Goal: Task Accomplishment & Management: Complete application form

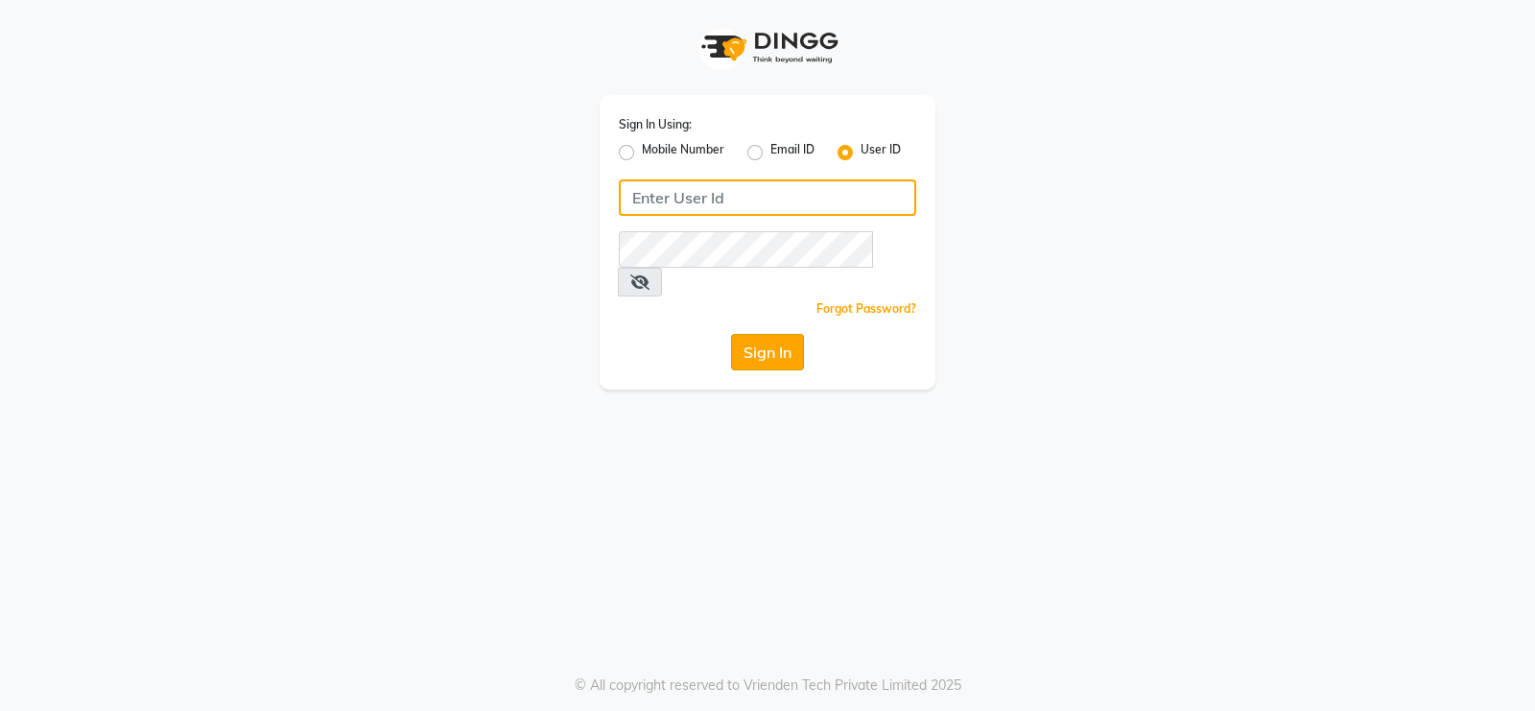
type input "Beauty"
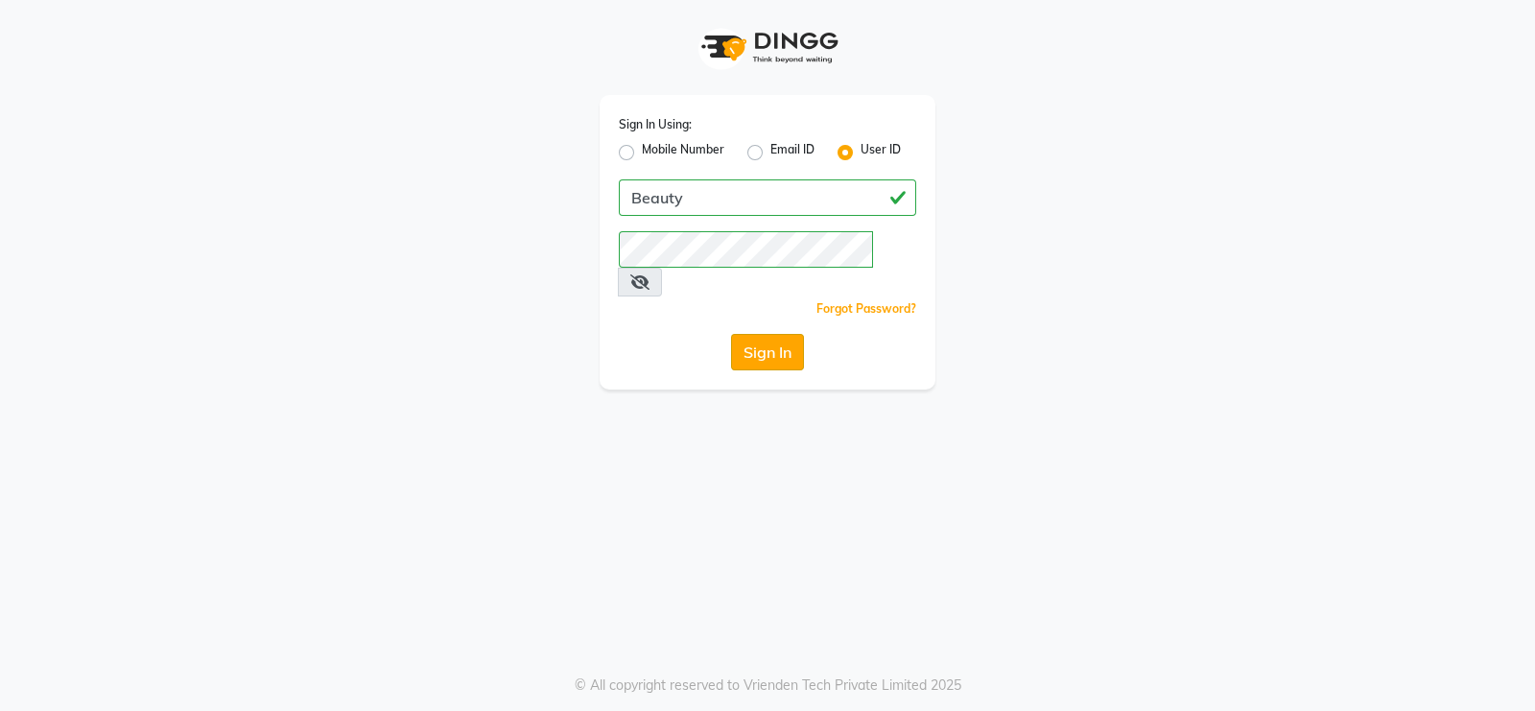
click at [775, 334] on button "Sign In" at bounding box center [767, 352] width 73 height 36
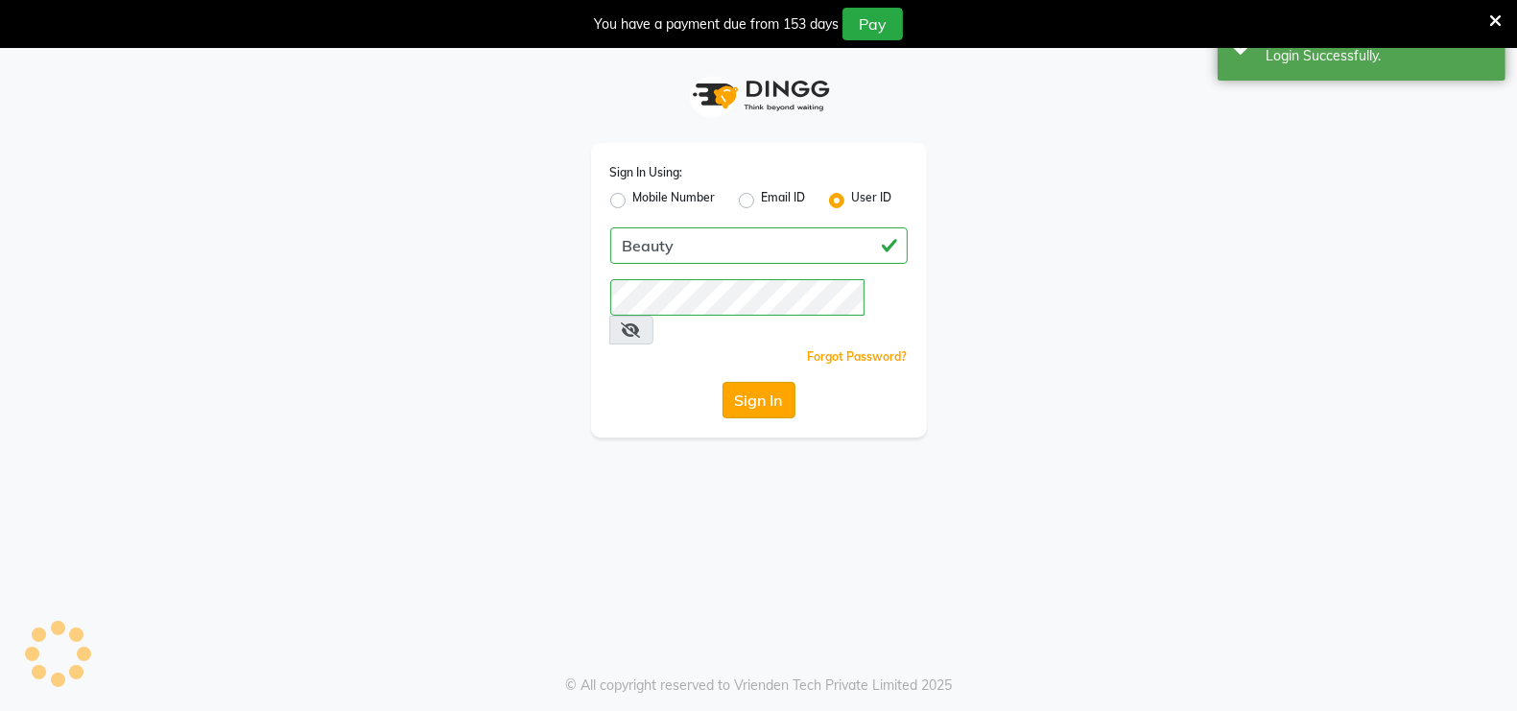
select select "100"
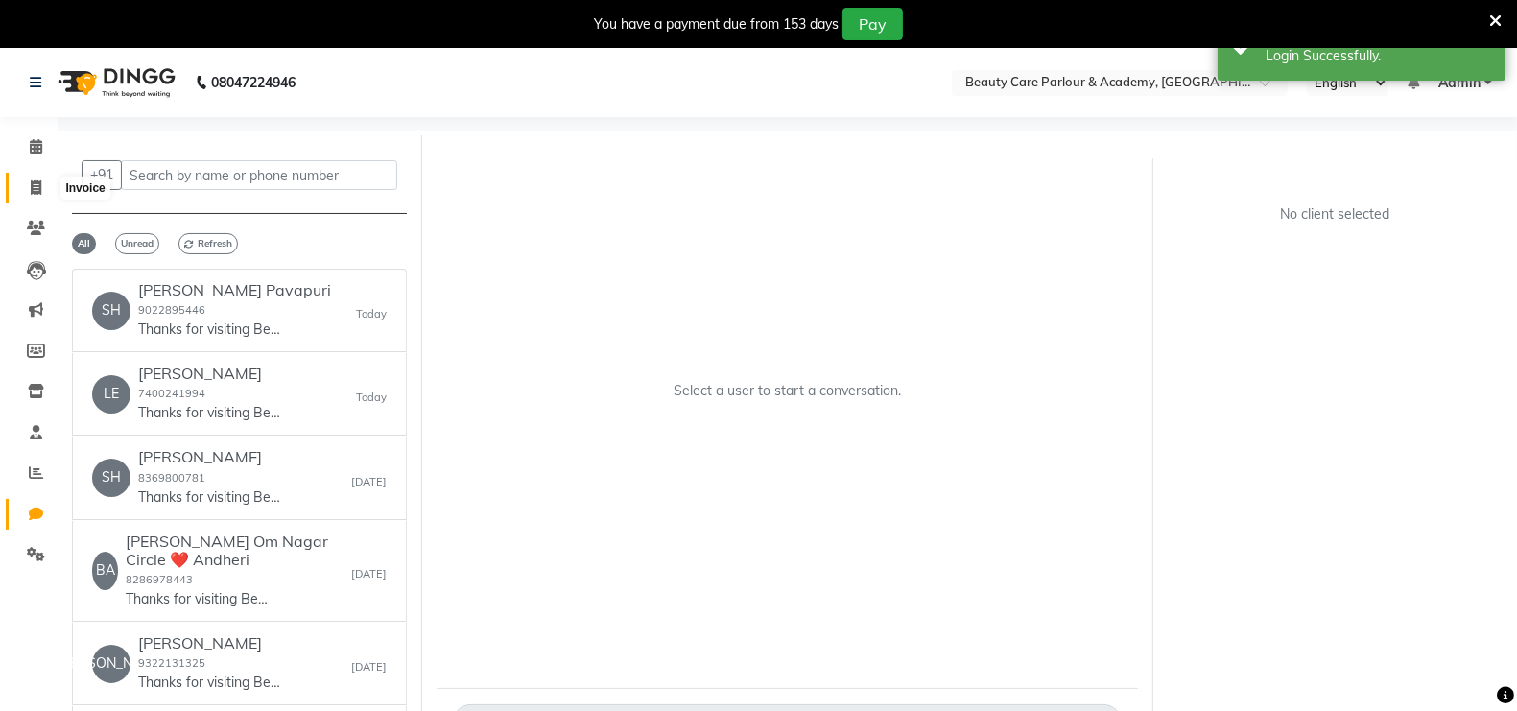
click at [36, 185] on icon at bounding box center [36, 187] width 11 height 14
select select "8049"
select select "service"
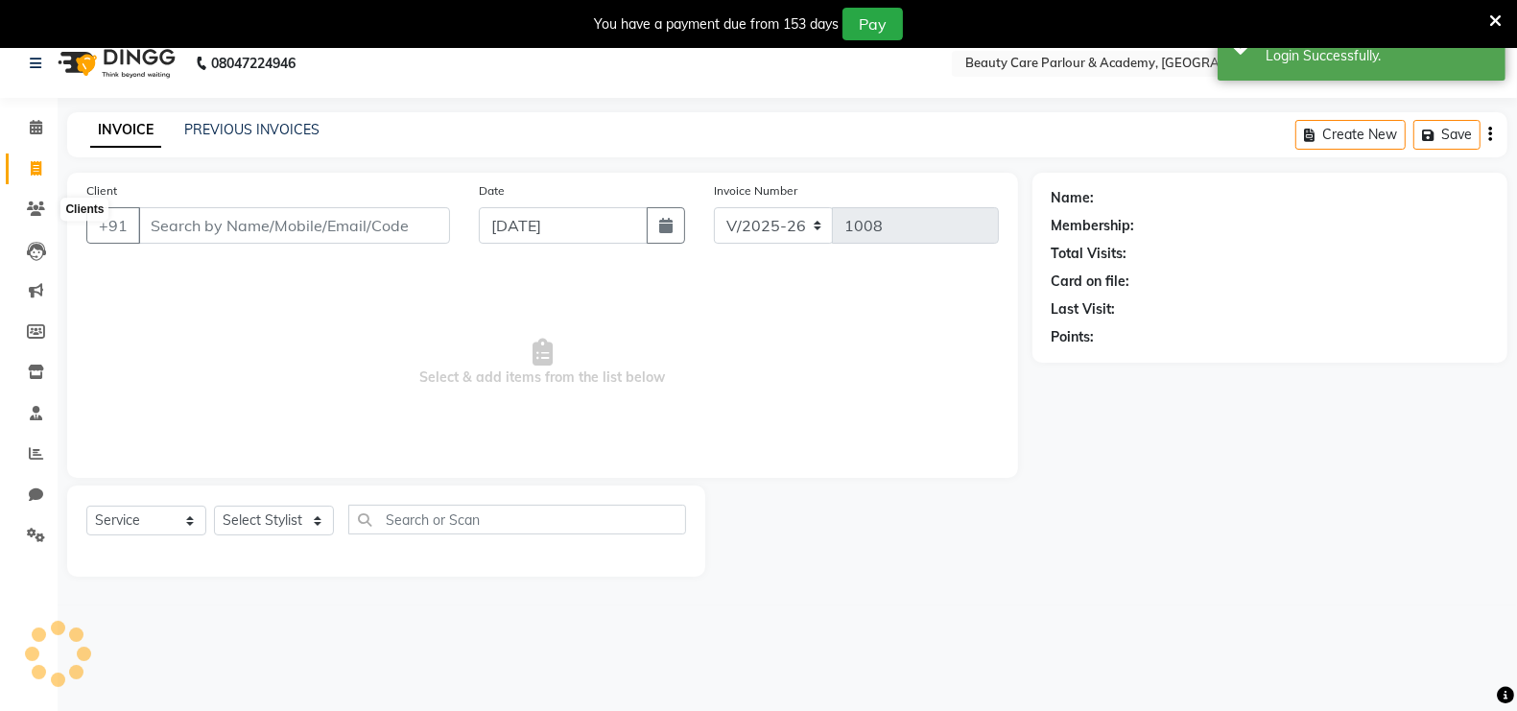
scroll to position [47, 0]
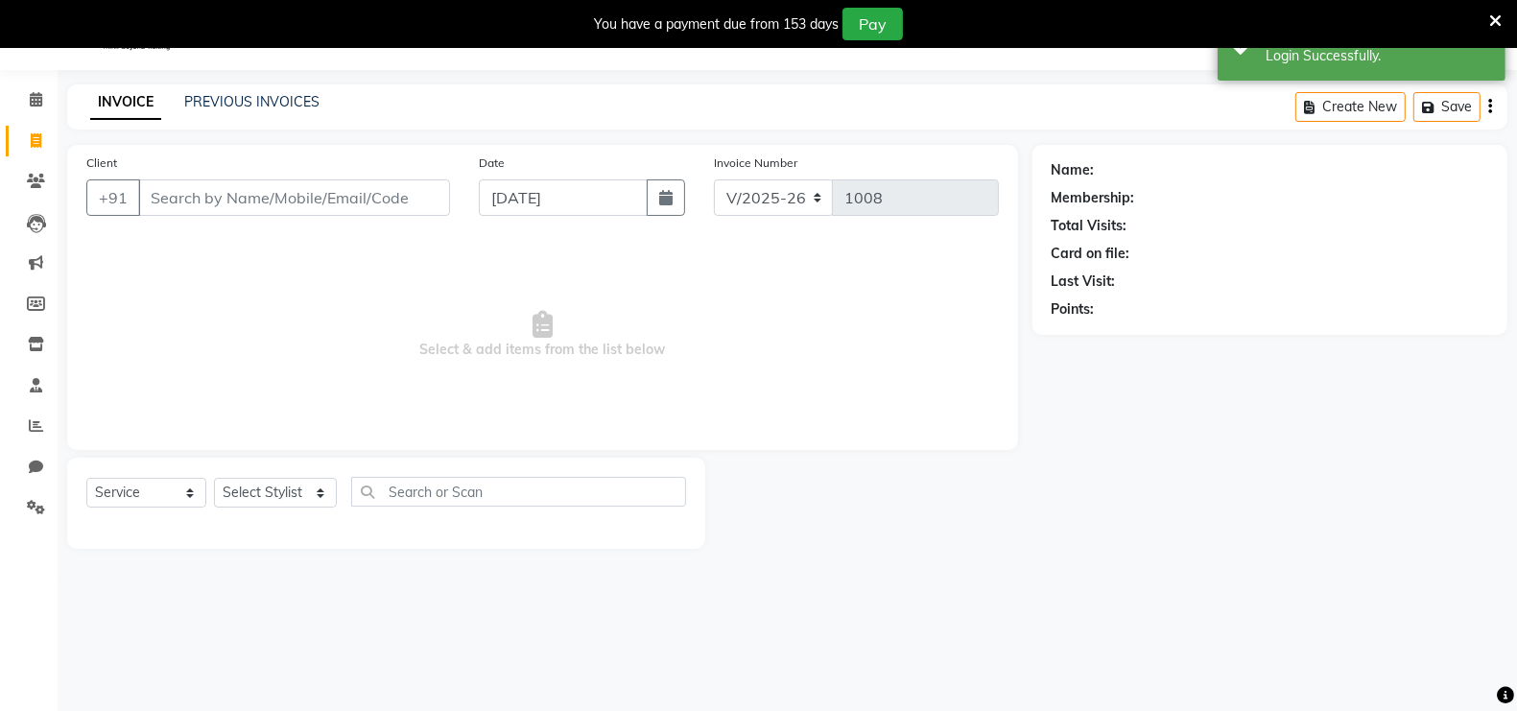
click at [161, 195] on input "Client" at bounding box center [294, 197] width 312 height 36
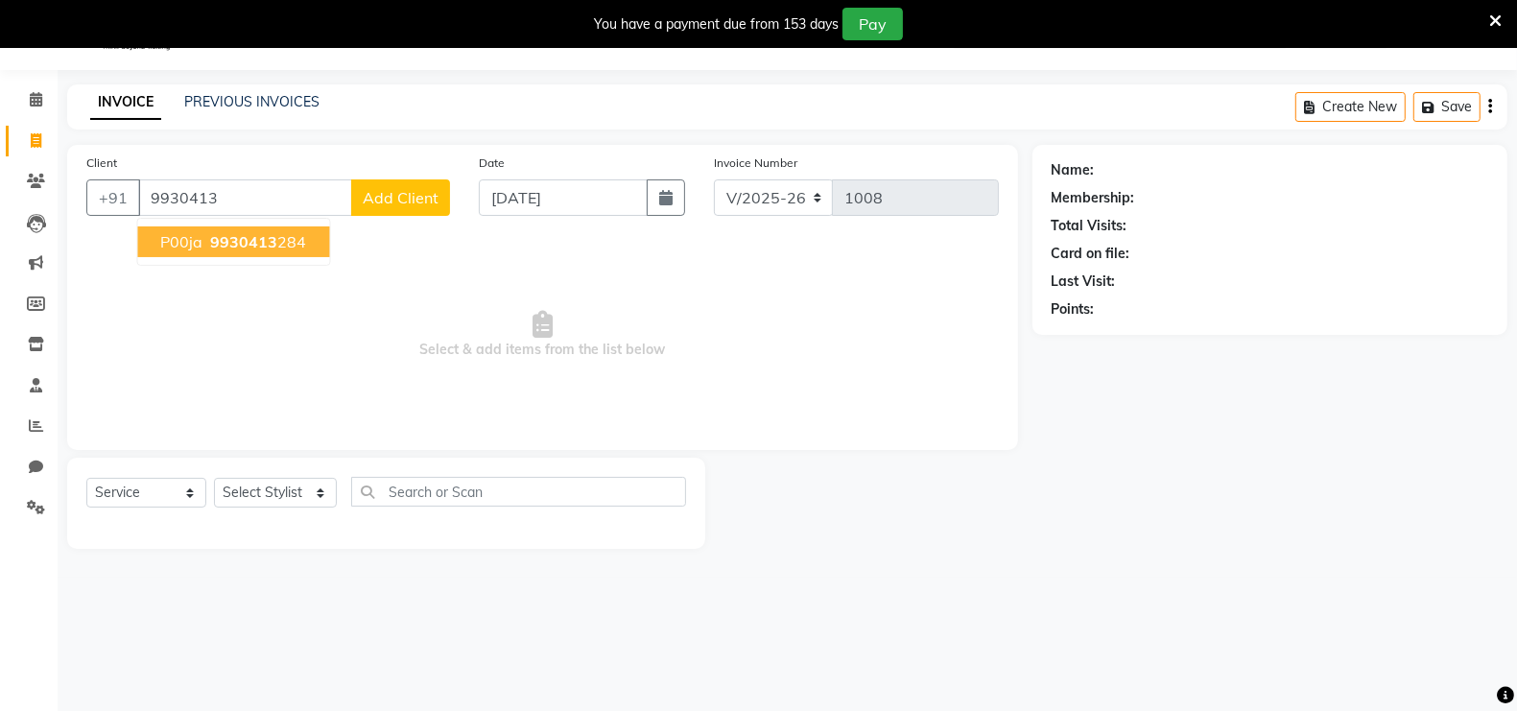
click at [220, 238] on span "9930413" at bounding box center [244, 241] width 67 height 19
type input "9930413284"
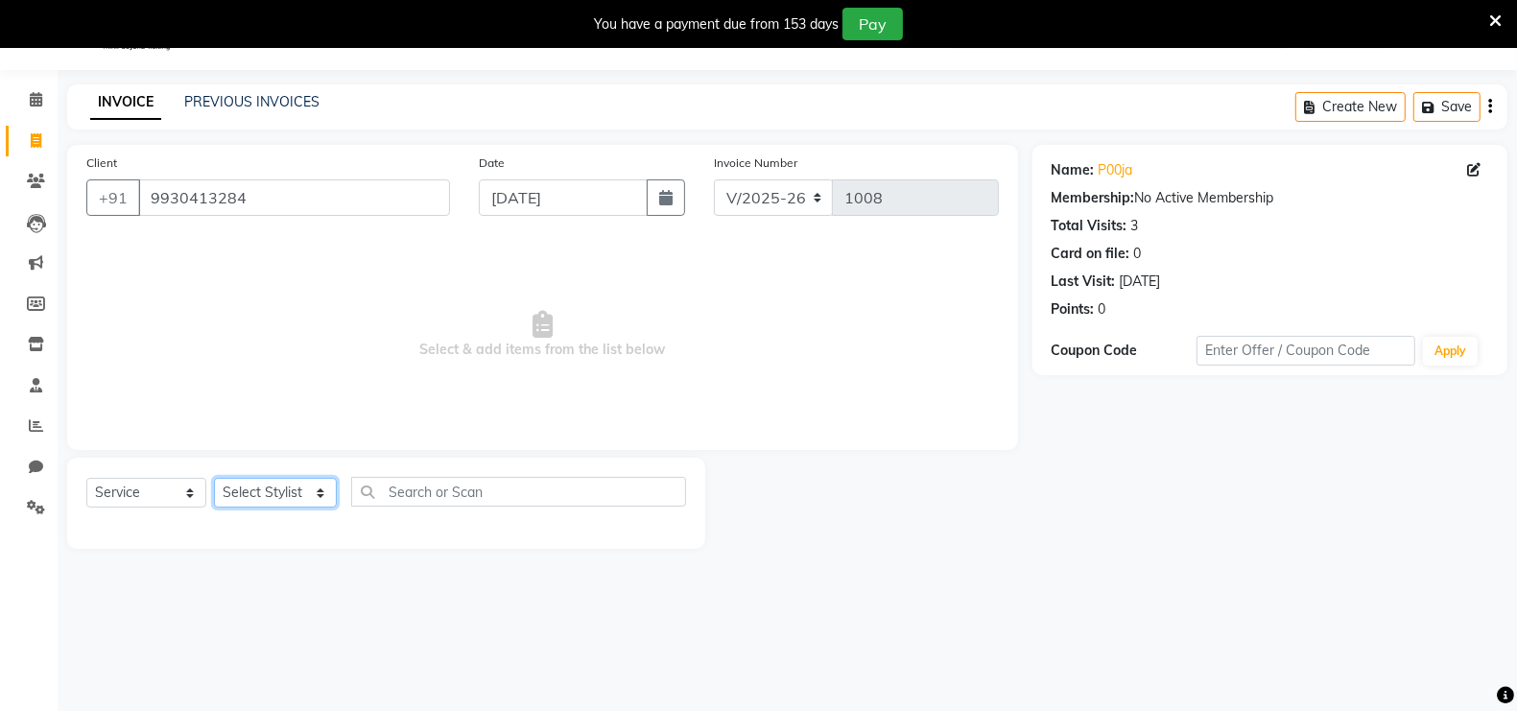
click at [255, 491] on select "Select Stylist [PERSON_NAME] [PERSON_NAME] [PERSON_NAME] (Beautician) [PERSON_N…" at bounding box center [275, 493] width 123 height 30
select select "76923"
click at [214, 478] on select "Select Stylist [PERSON_NAME] [PERSON_NAME] [PERSON_NAME] (Beautician) [PERSON_N…" at bounding box center [275, 493] width 123 height 30
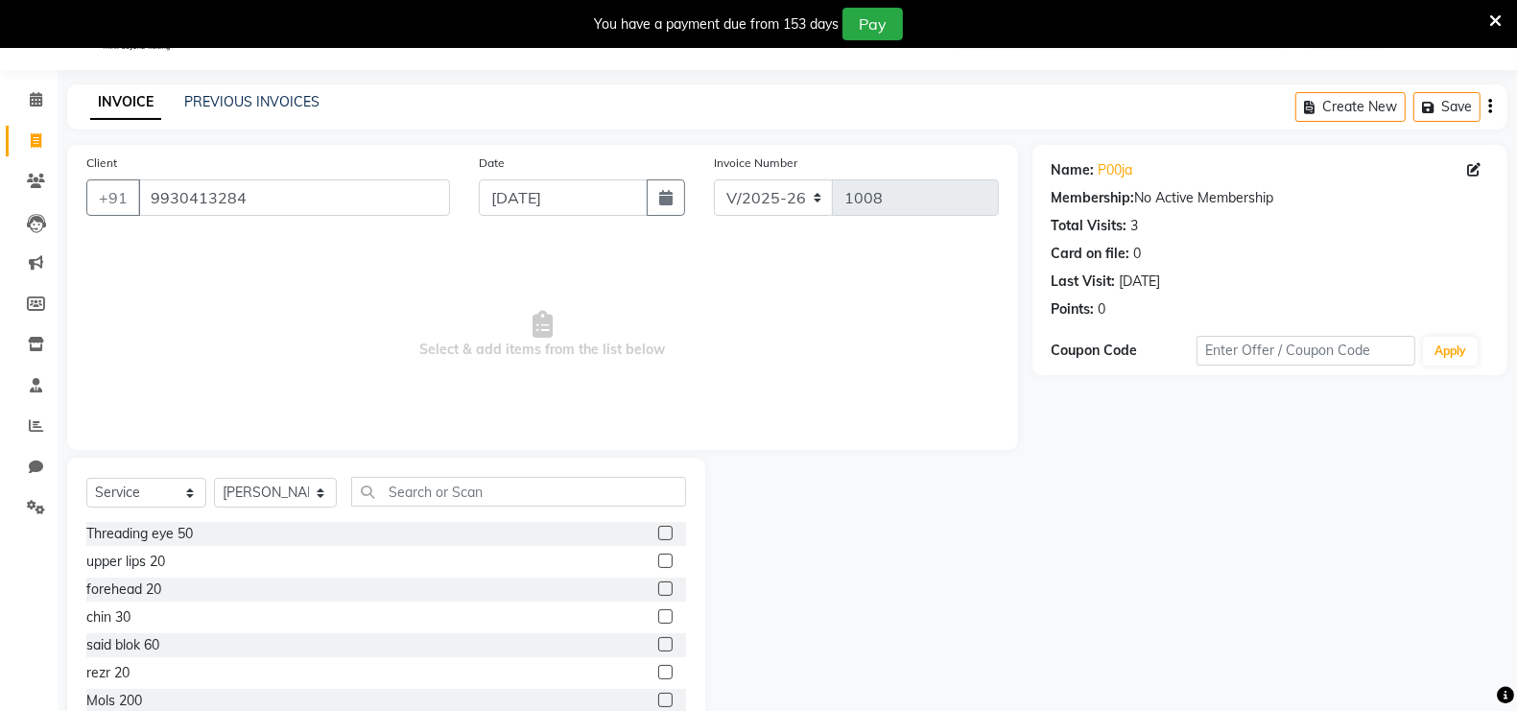
click at [658, 559] on label at bounding box center [665, 561] width 14 height 14
click at [658, 559] on input "checkbox" at bounding box center [664, 561] width 12 height 12
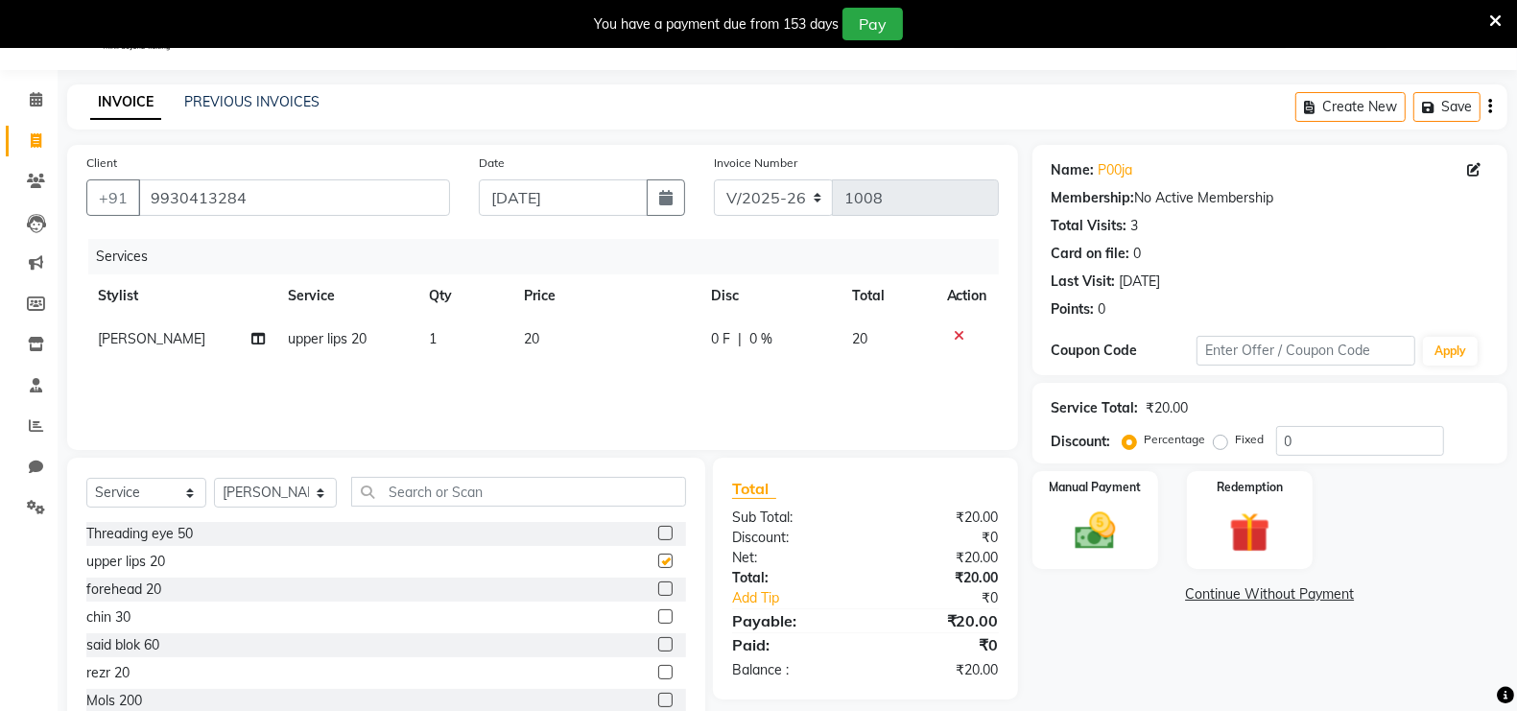
checkbox input "false"
click at [1102, 527] on img at bounding box center [1095, 531] width 68 height 48
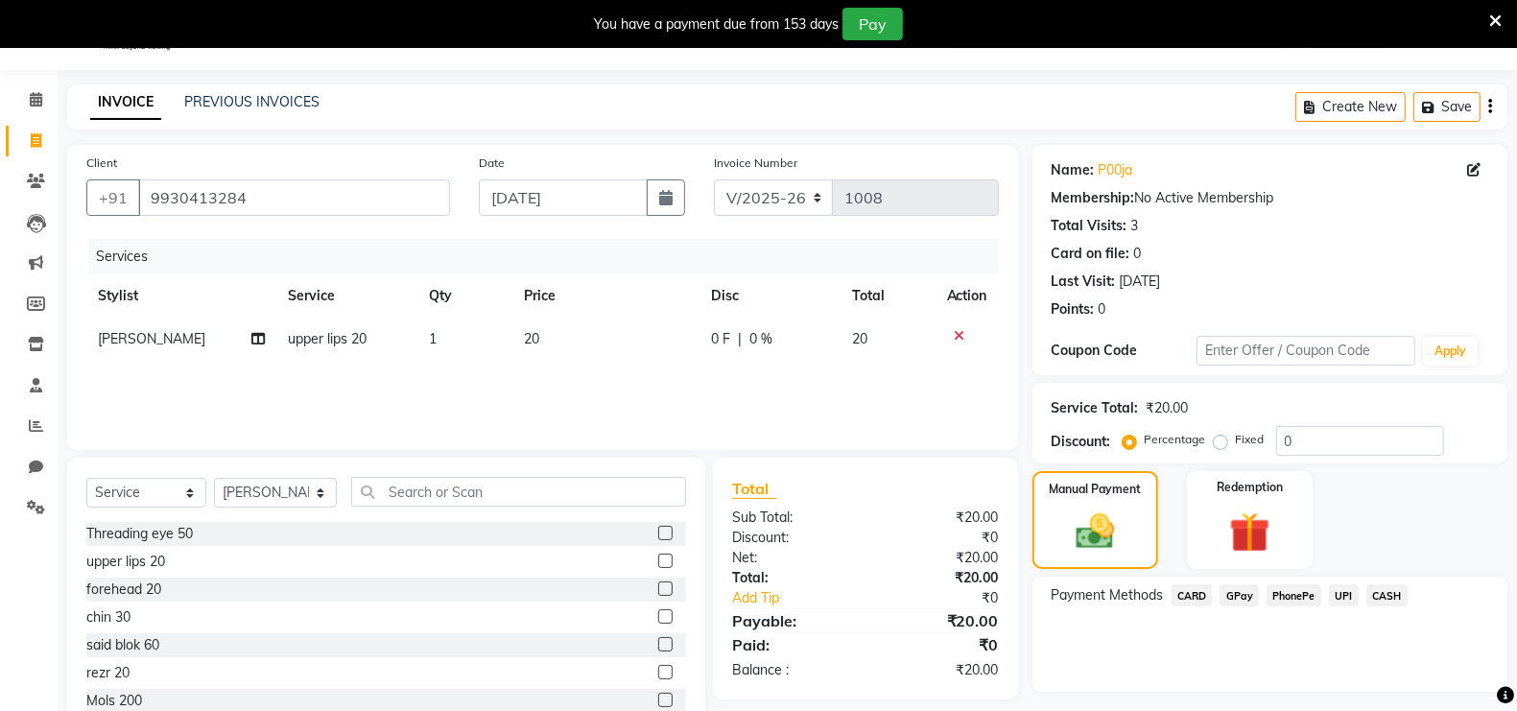
click at [1232, 596] on span "GPay" at bounding box center [1238, 595] width 39 height 22
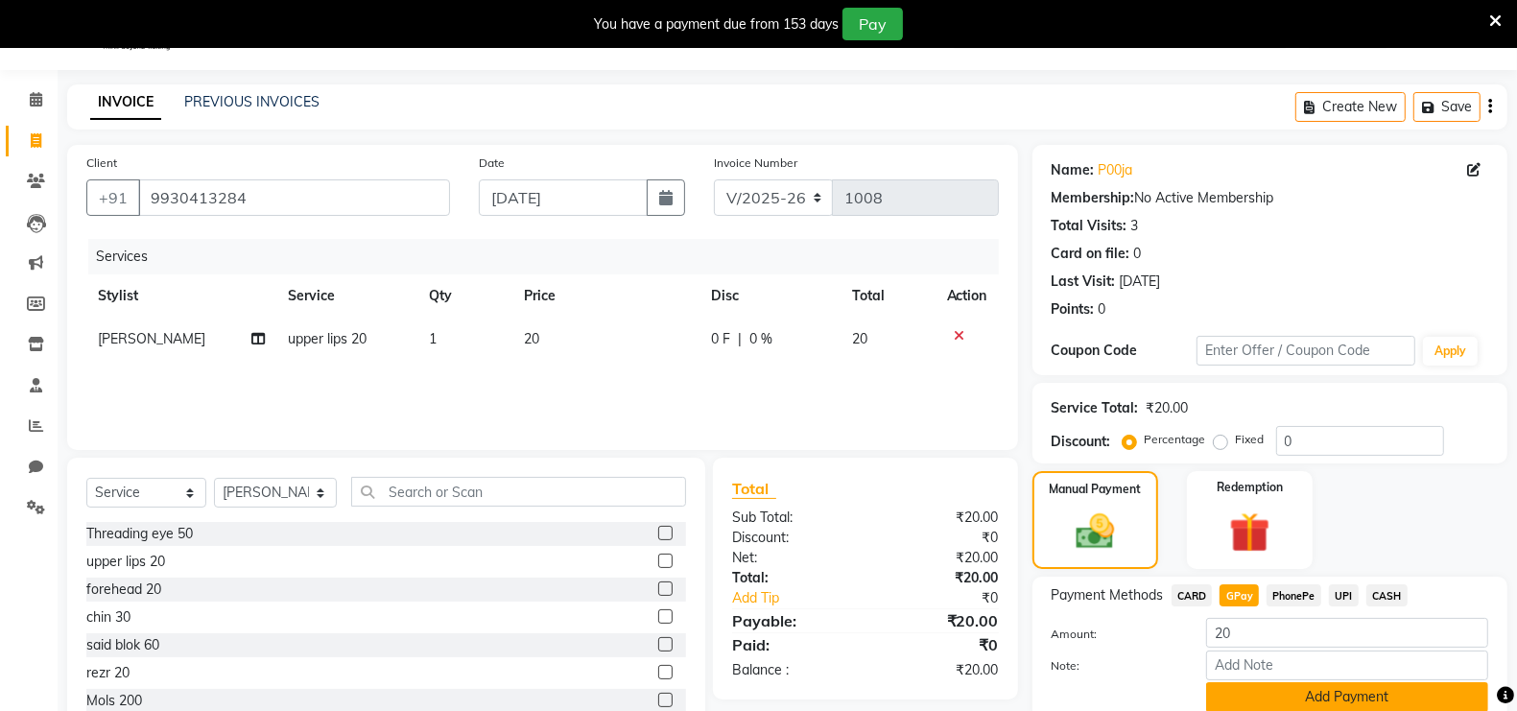
click at [1365, 694] on button "Add Payment" at bounding box center [1347, 697] width 282 height 30
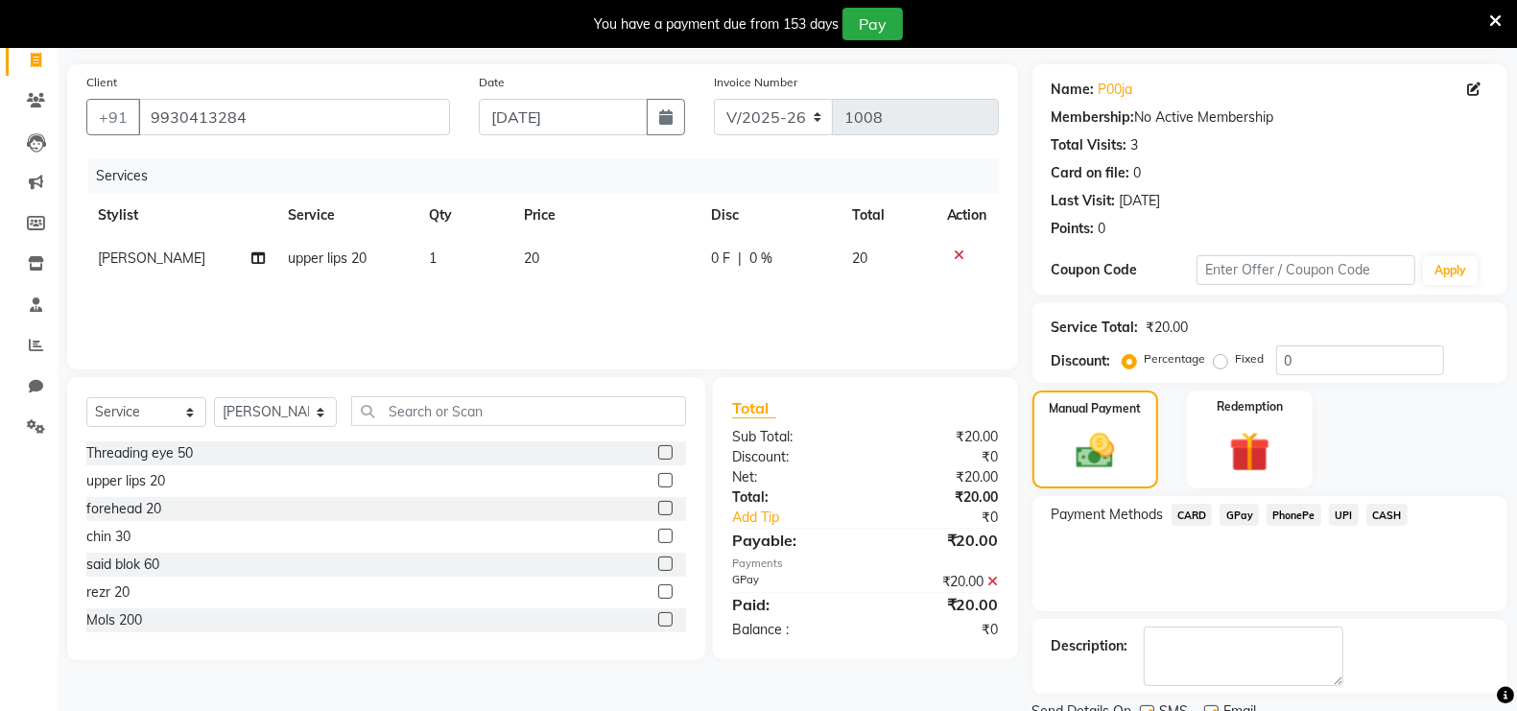
scroll to position [203, 0]
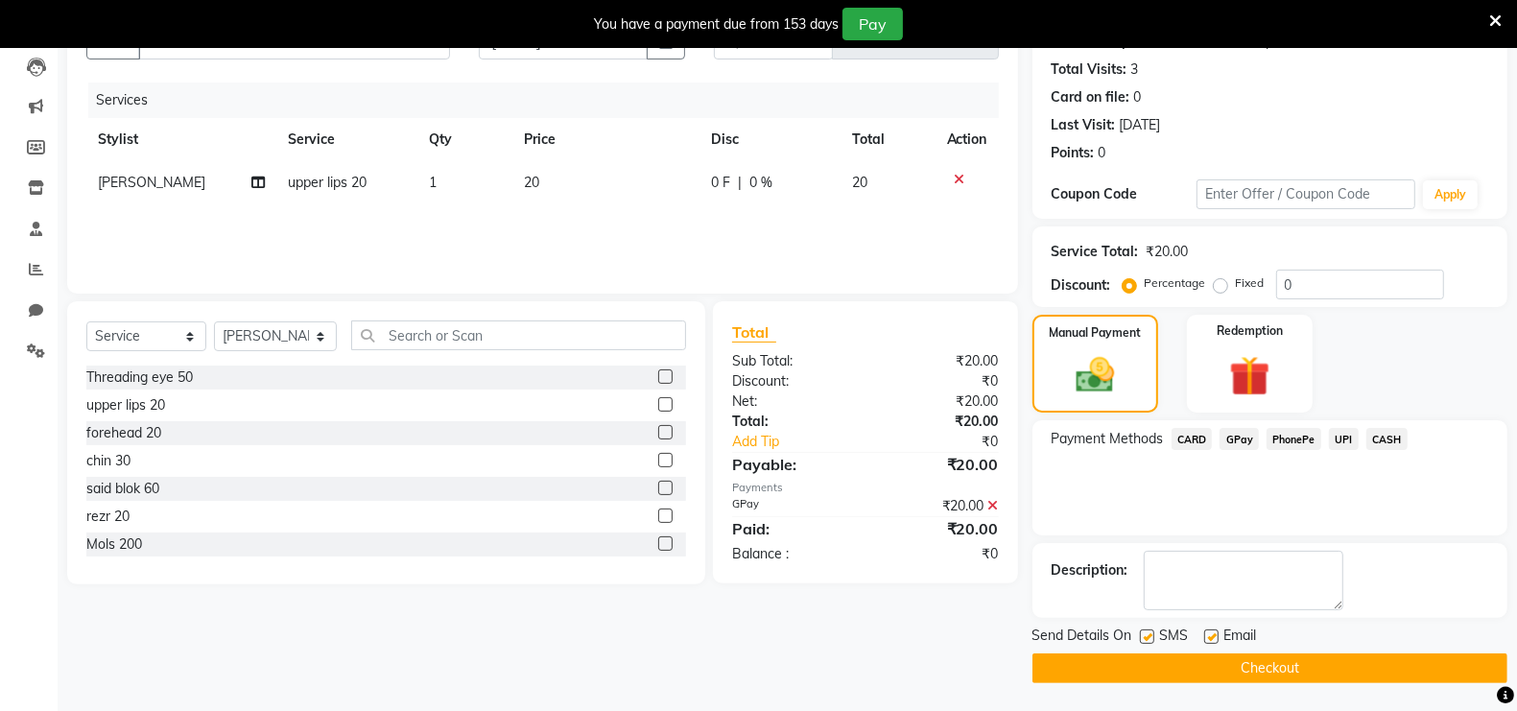
click at [1275, 657] on button "Checkout" at bounding box center [1269, 668] width 475 height 30
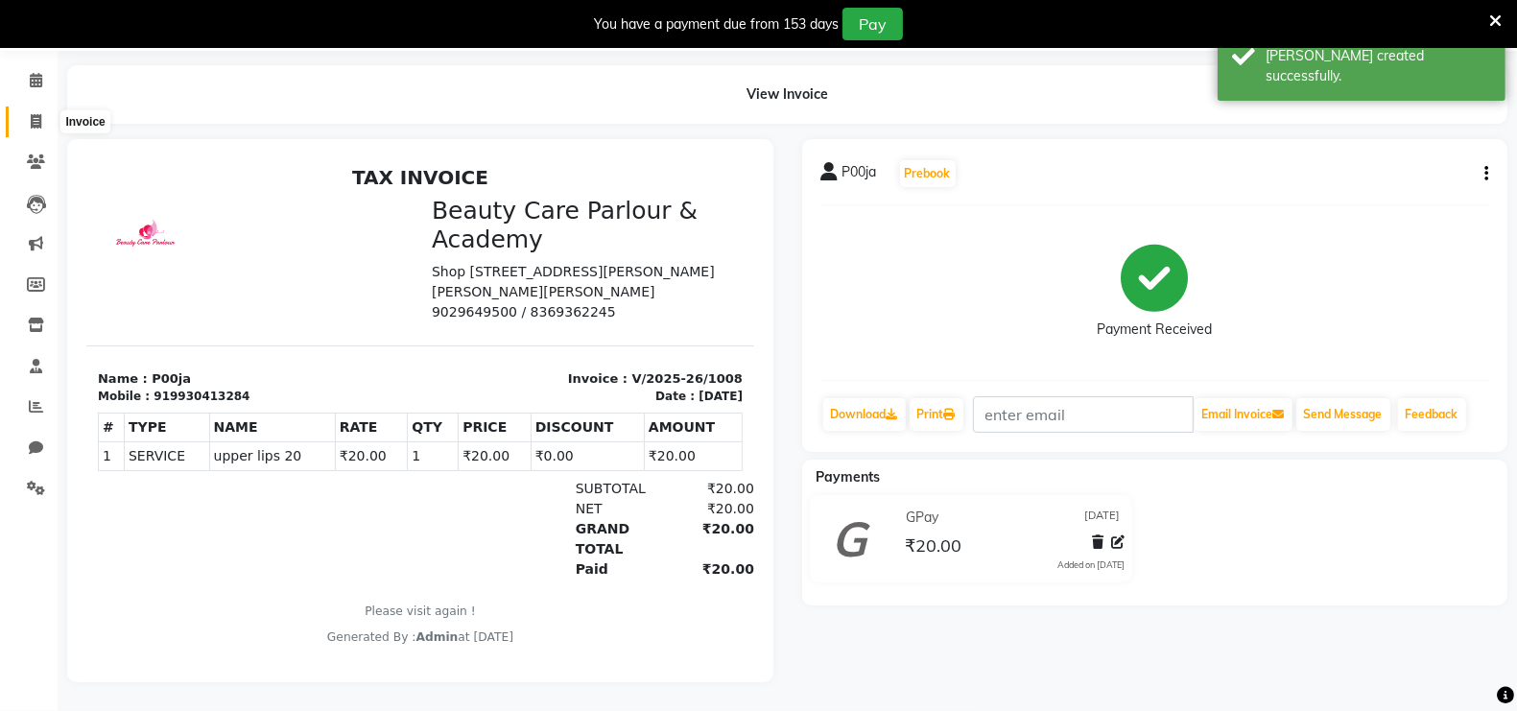
click at [40, 114] on icon at bounding box center [36, 121] width 11 height 14
select select "service"
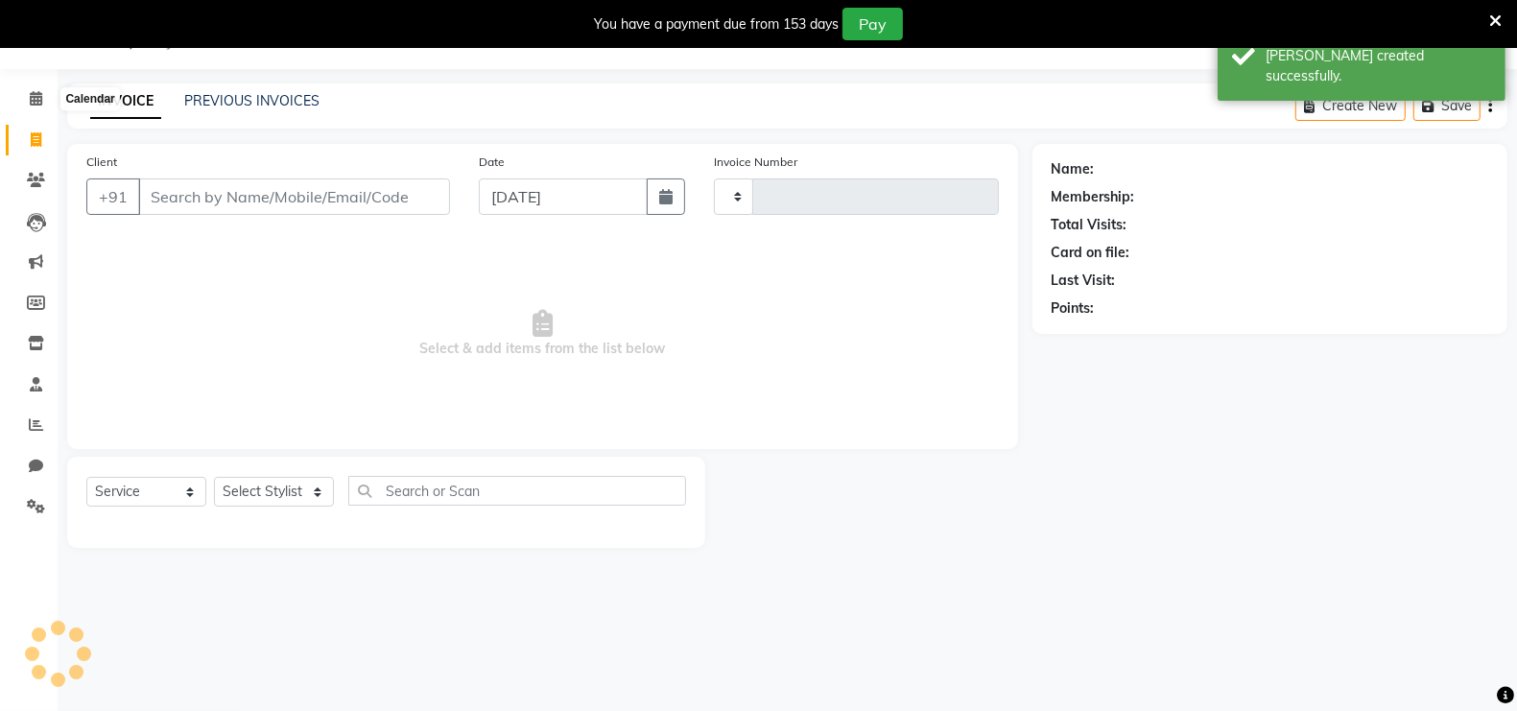
scroll to position [47, 0]
select select "8049"
type input "1009"
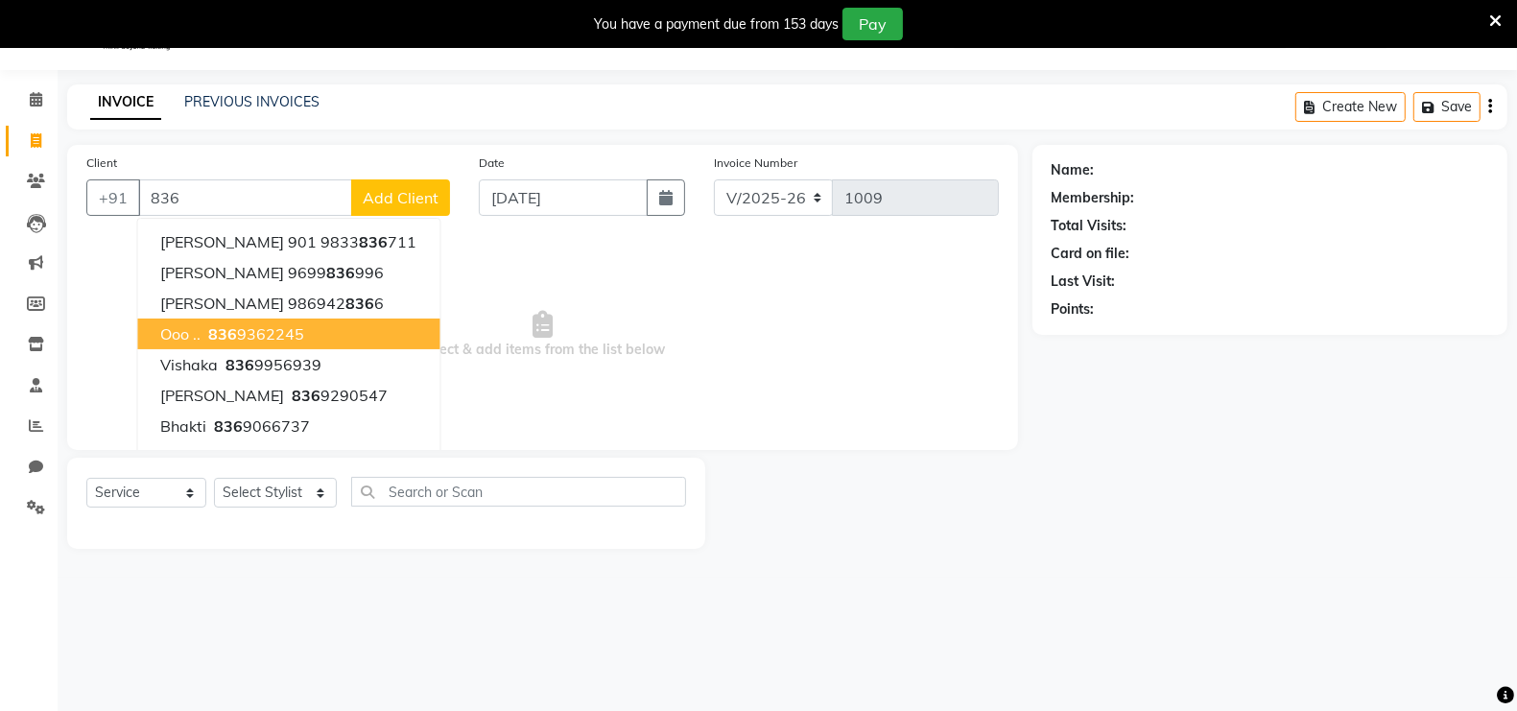
click at [216, 335] on span "836" at bounding box center [223, 333] width 29 height 19
type input "8369362245"
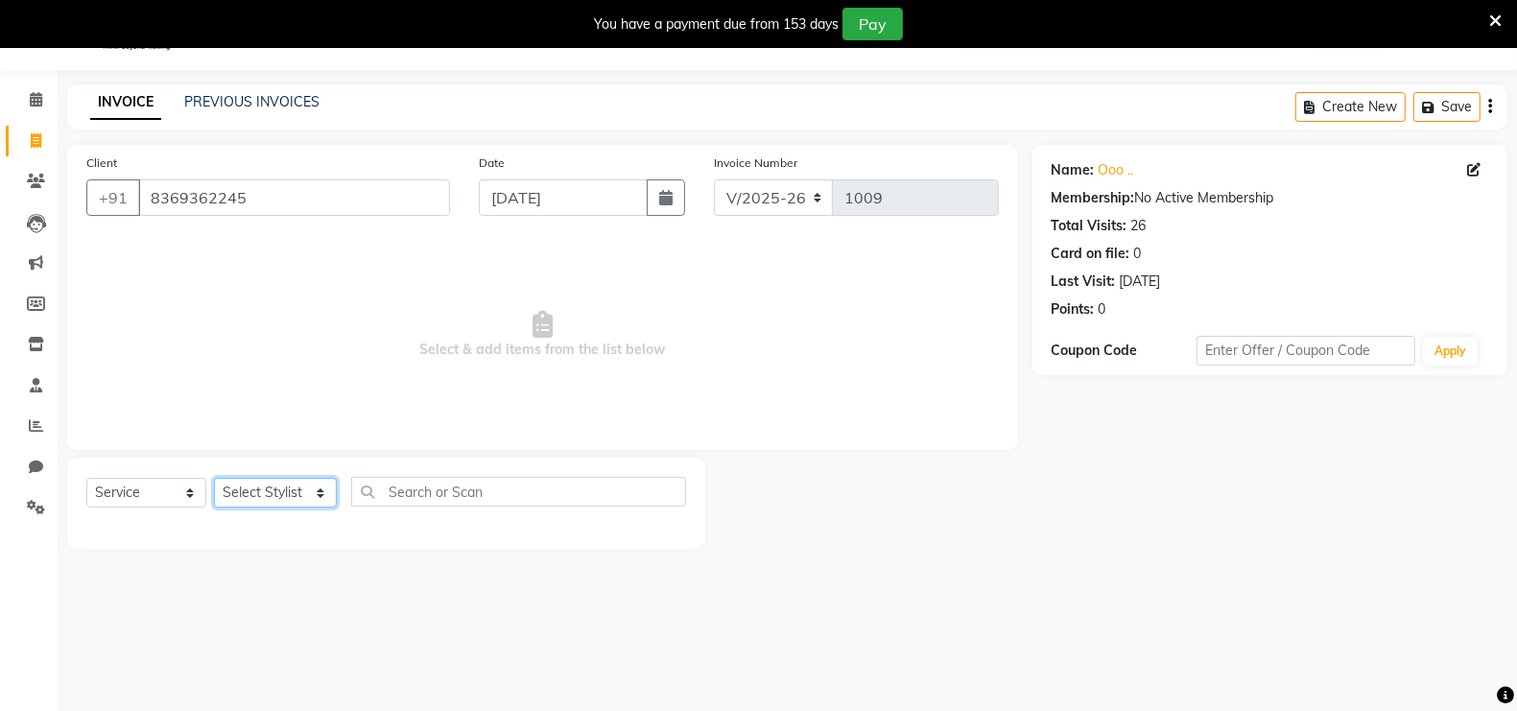
click at [278, 494] on select "Select Stylist [PERSON_NAME] [PERSON_NAME] [PERSON_NAME] (Beautician) [PERSON_N…" at bounding box center [275, 493] width 123 height 30
select select "85973"
click at [214, 478] on select "Select Stylist [PERSON_NAME] [PERSON_NAME] [PERSON_NAME] (Beautician) [PERSON_N…" at bounding box center [275, 493] width 123 height 30
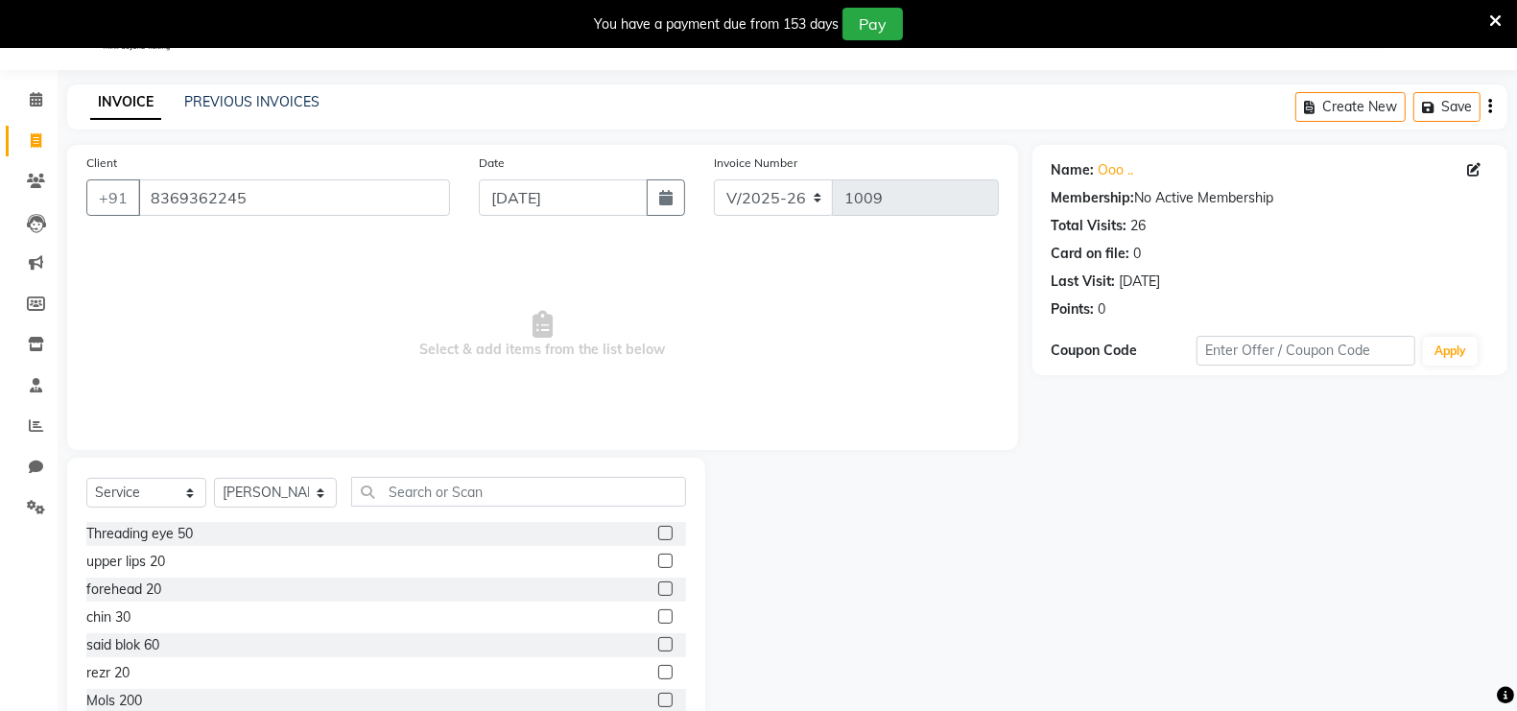
click at [658, 672] on label at bounding box center [665, 672] width 14 height 14
click at [658, 672] on input "checkbox" at bounding box center [664, 673] width 12 height 12
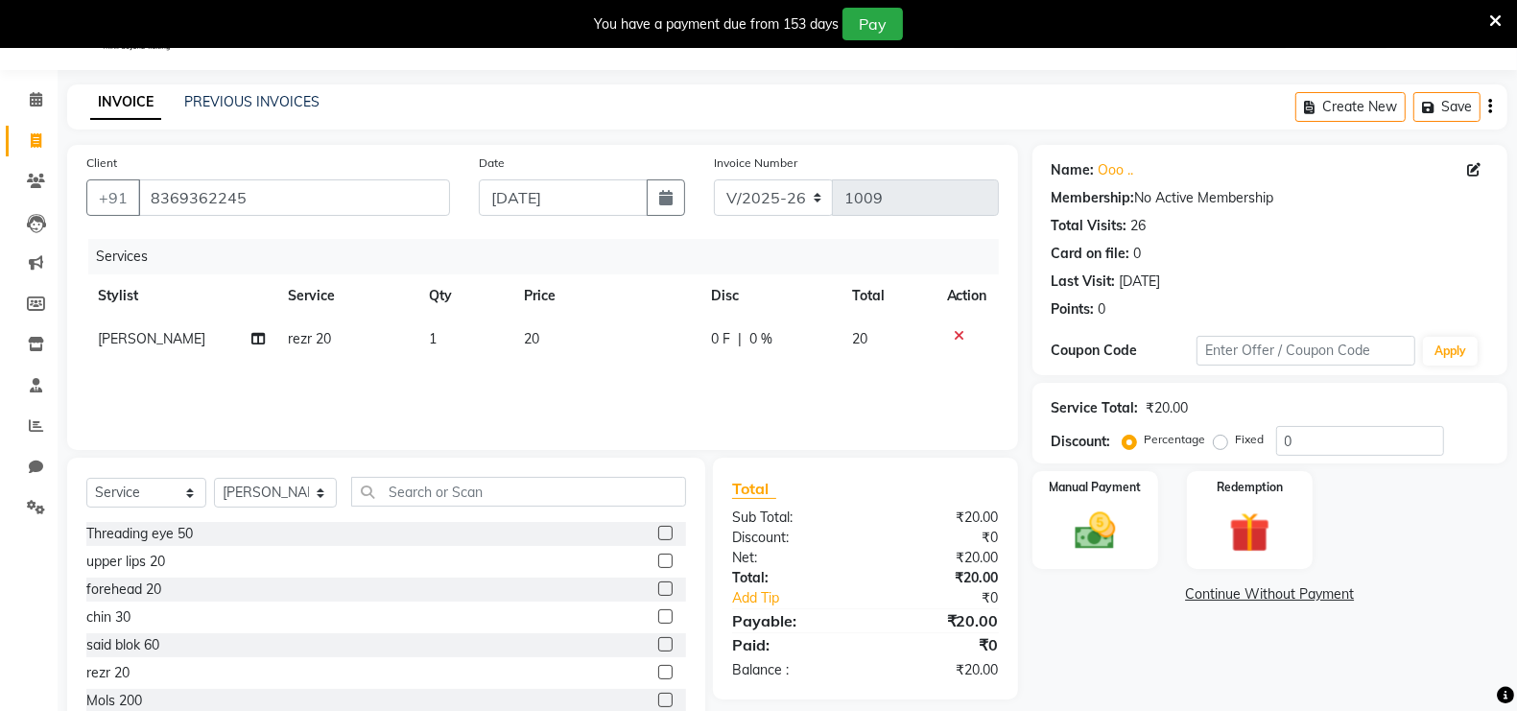
click at [658, 672] on label at bounding box center [665, 672] width 14 height 14
click at [658, 672] on input "checkbox" at bounding box center [664, 673] width 12 height 12
click at [658, 672] on label at bounding box center [665, 672] width 14 height 14
click at [658, 672] on input "checkbox" at bounding box center [664, 673] width 12 height 12
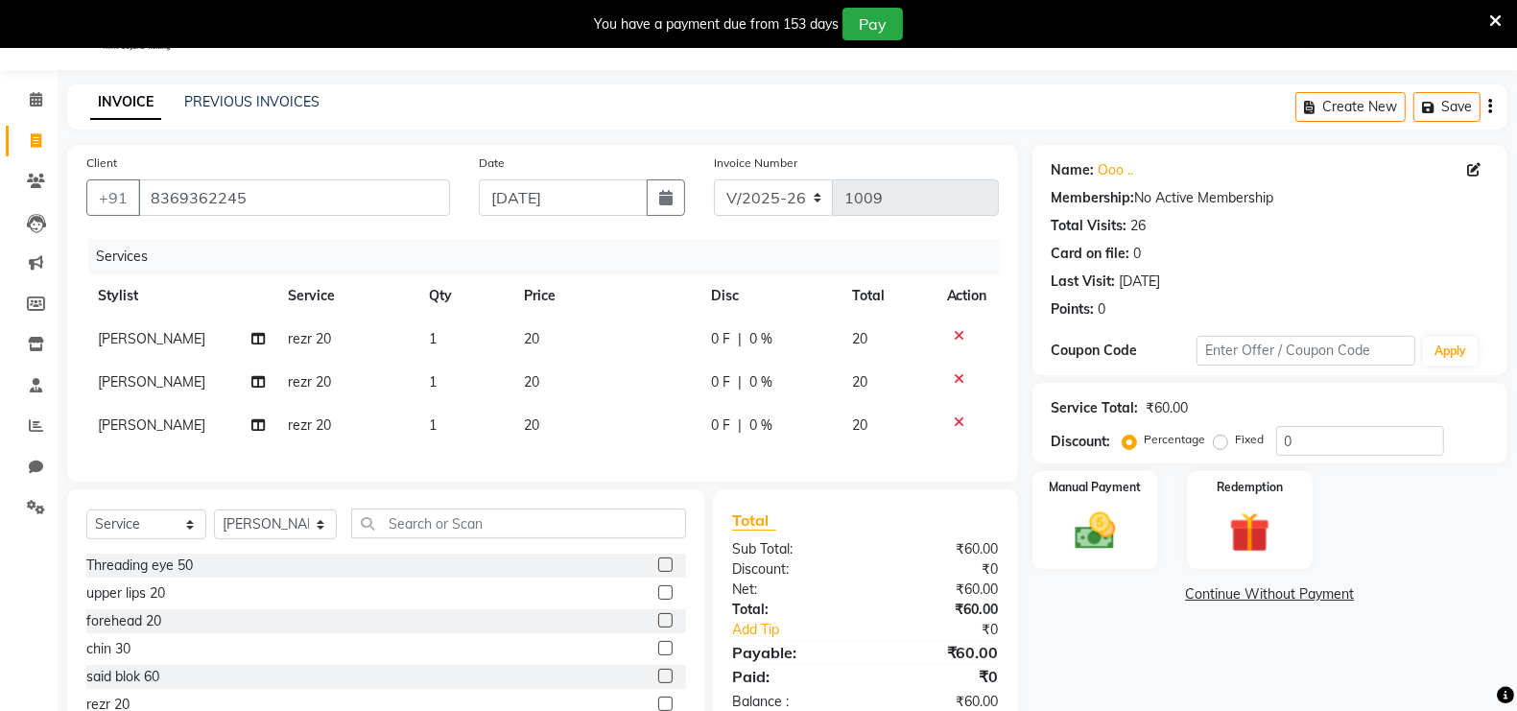
click at [658, 661] on div at bounding box center [664, 651] width 12 height 20
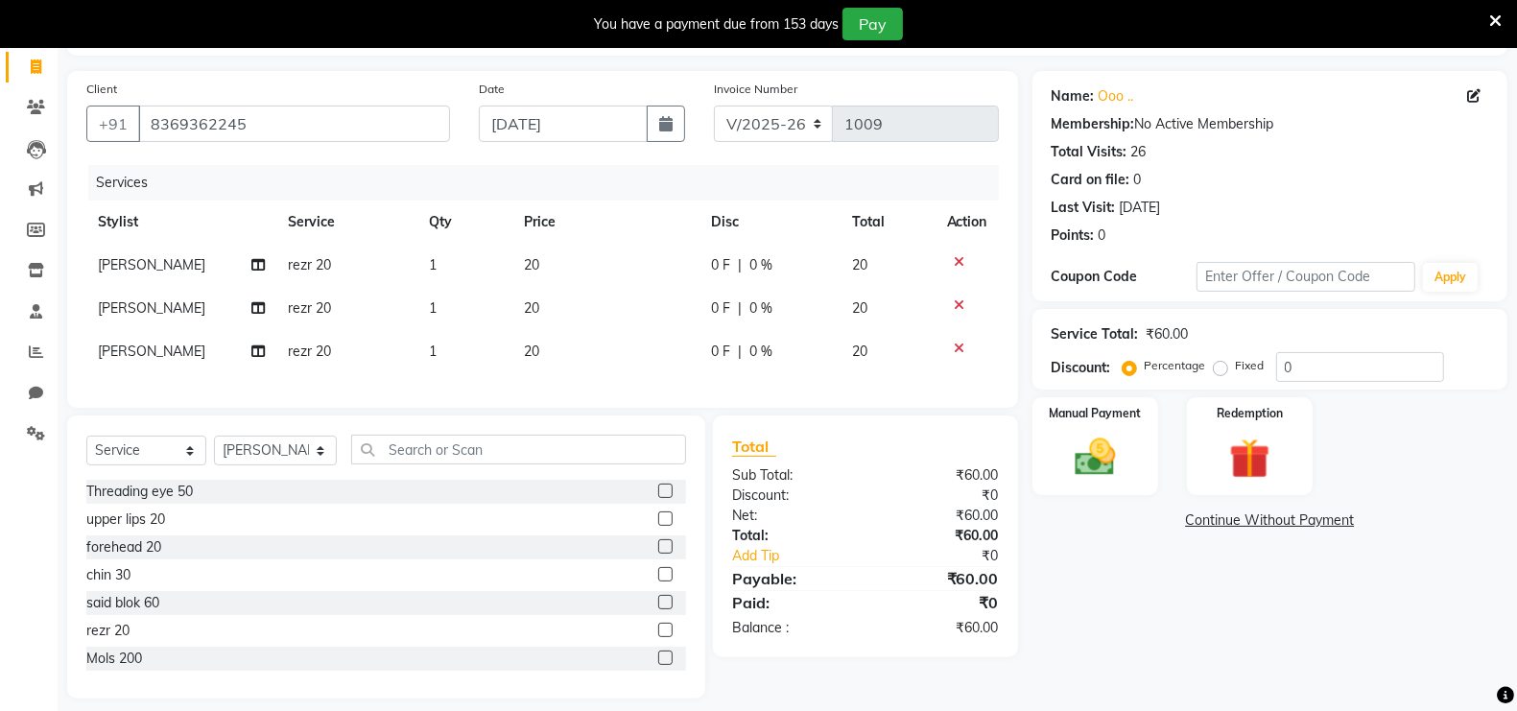
scroll to position [154, 0]
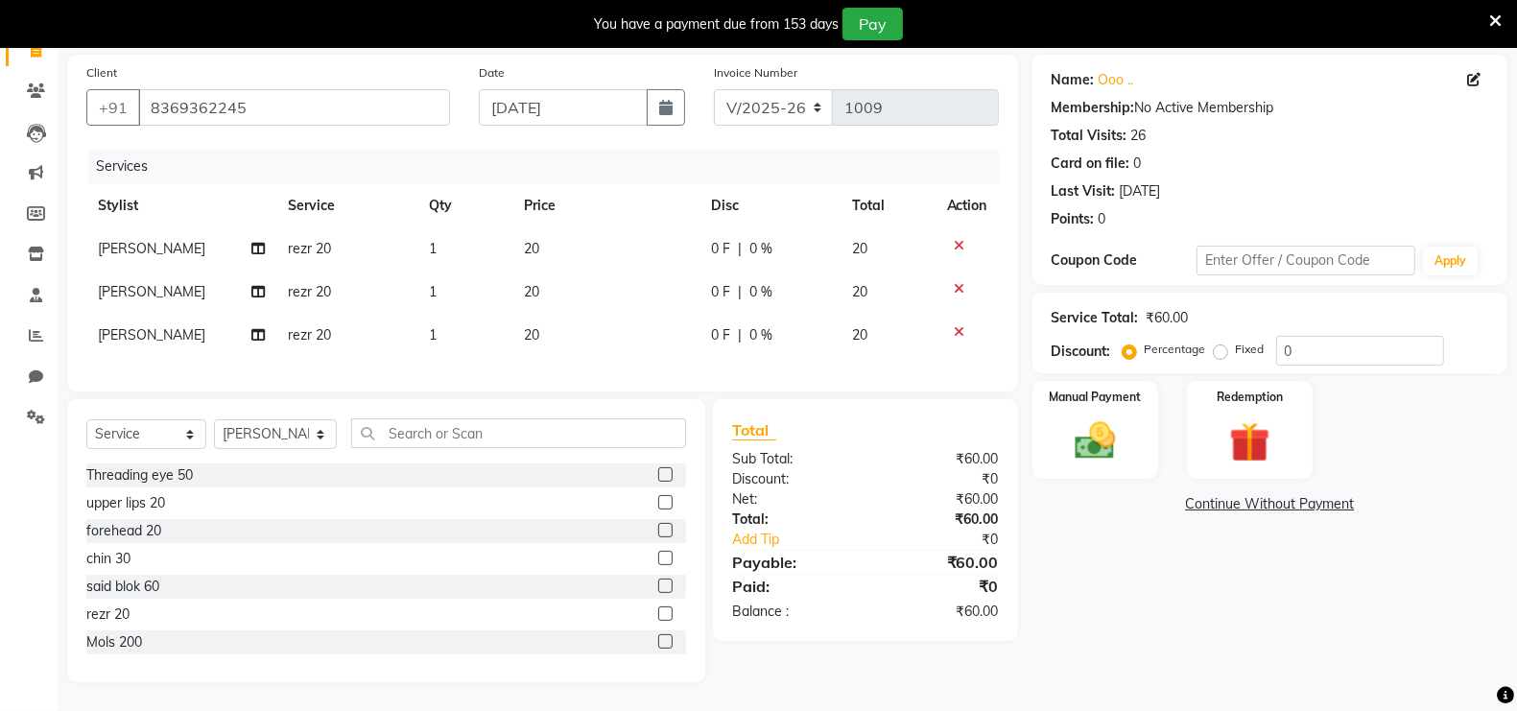
click at [658, 618] on label at bounding box center [665, 613] width 14 height 14
click at [658, 618] on input "checkbox" at bounding box center [664, 614] width 12 height 12
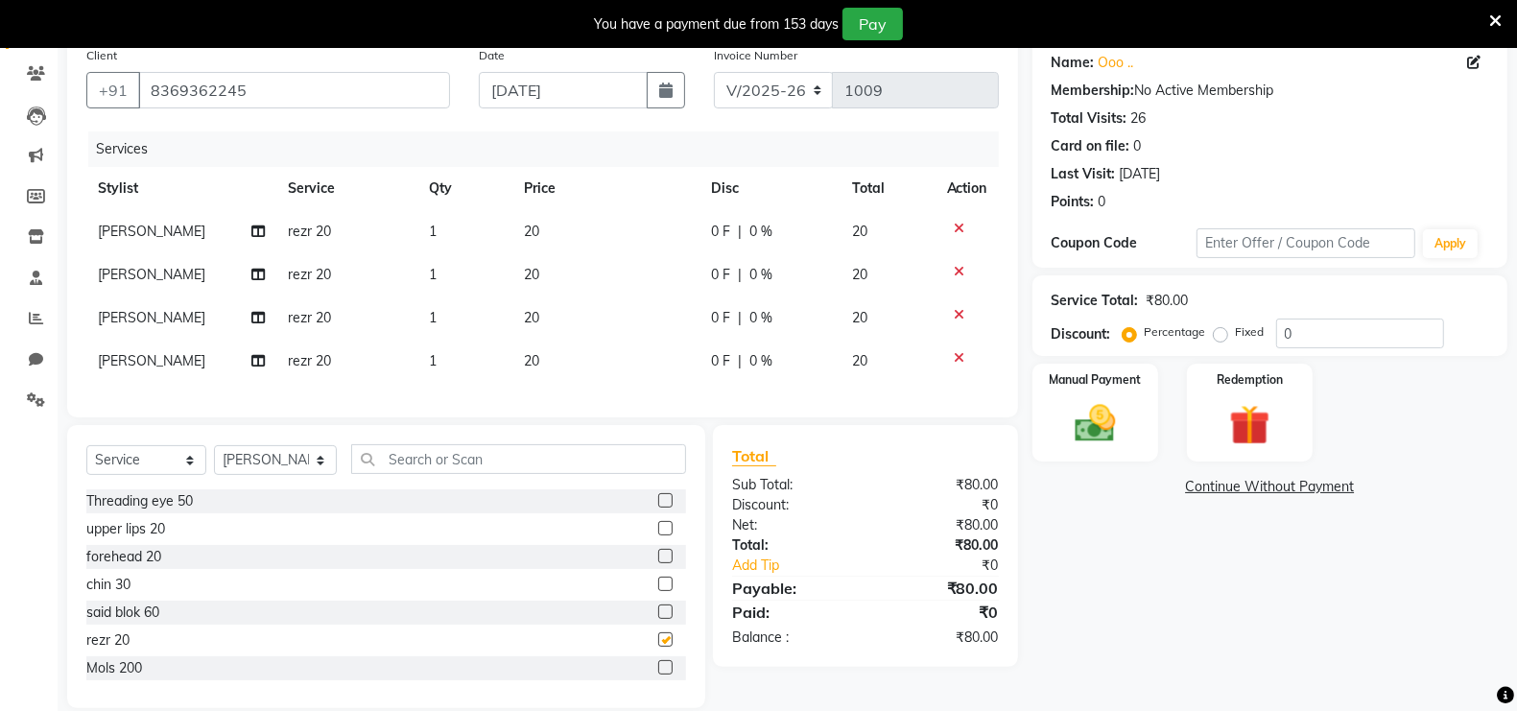
checkbox input "false"
click at [1091, 437] on img at bounding box center [1095, 423] width 68 height 48
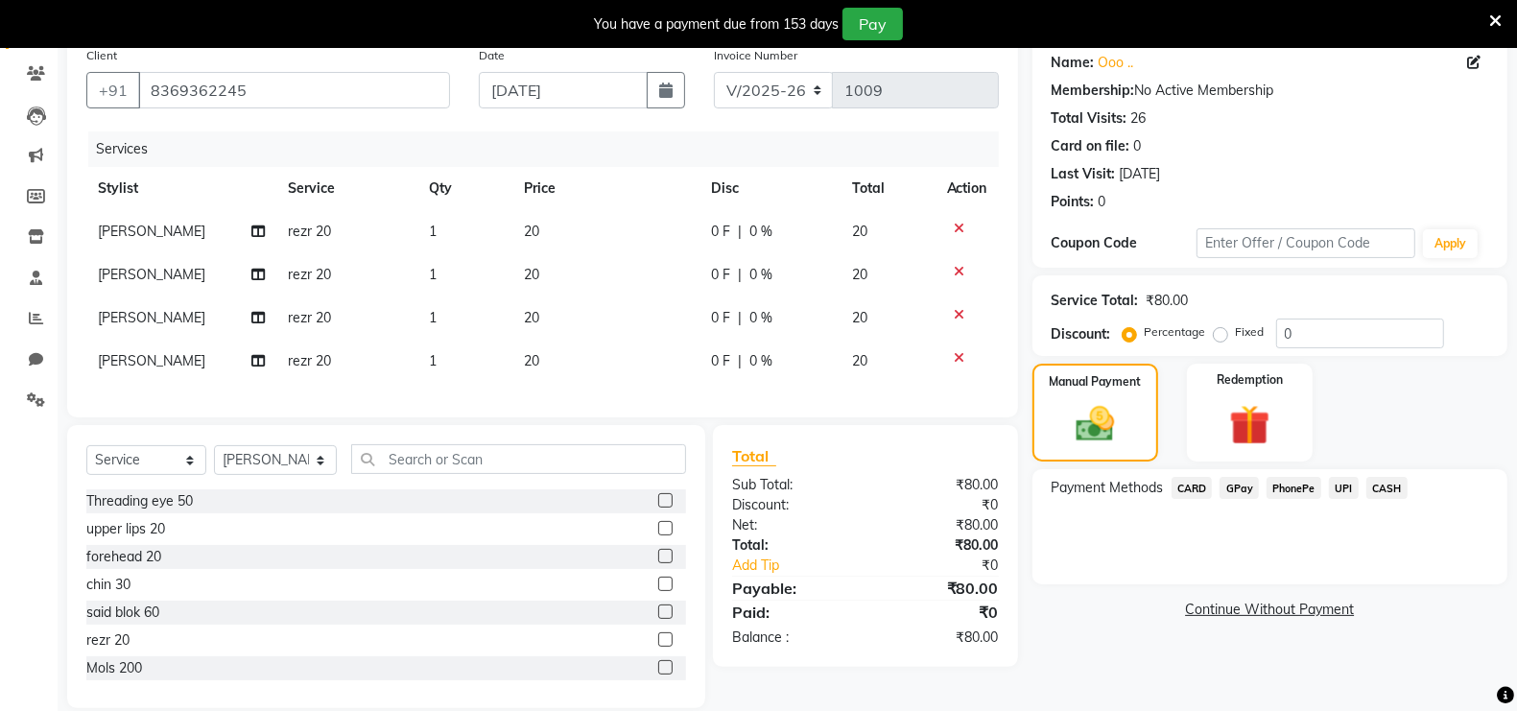
click at [1386, 485] on span "CASH" at bounding box center [1386, 488] width 41 height 22
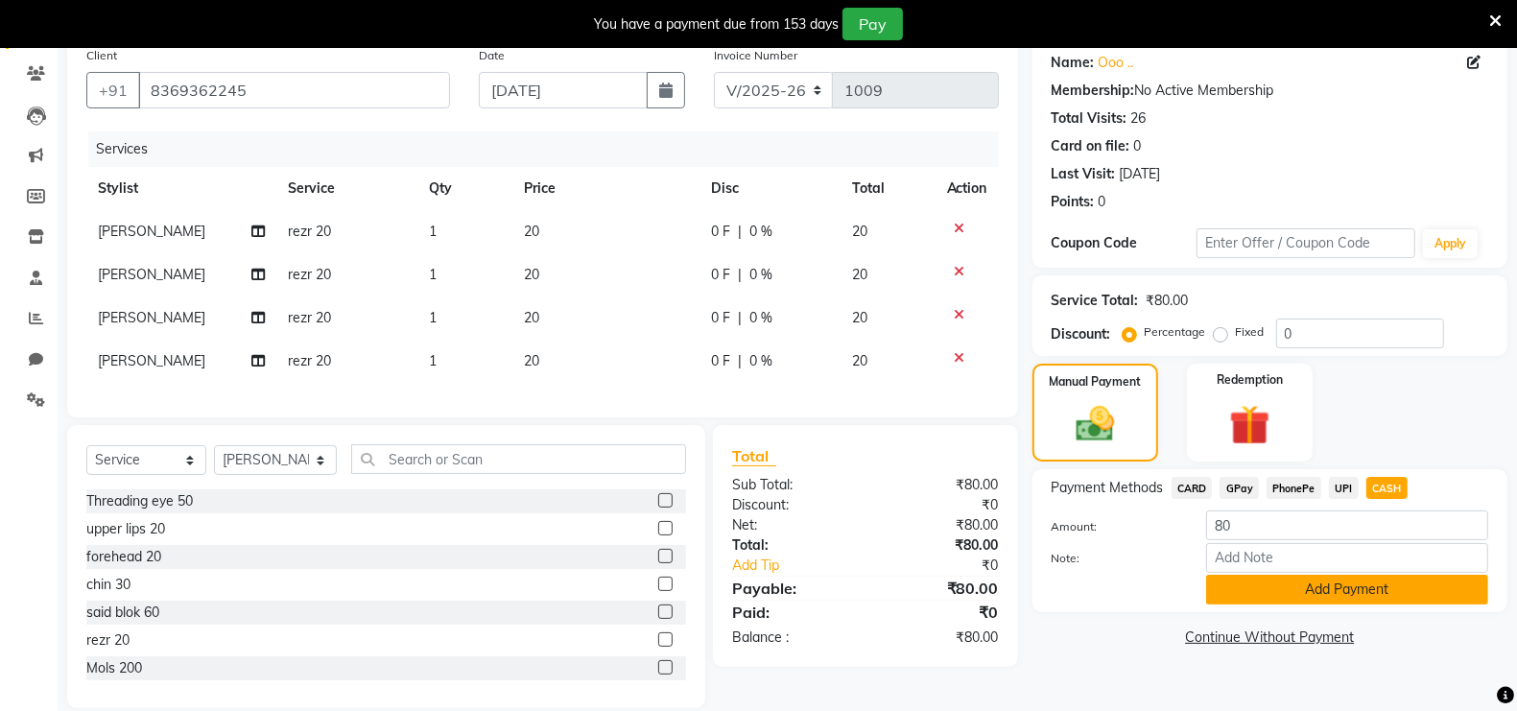
click at [1326, 586] on button "Add Payment" at bounding box center [1347, 590] width 282 height 30
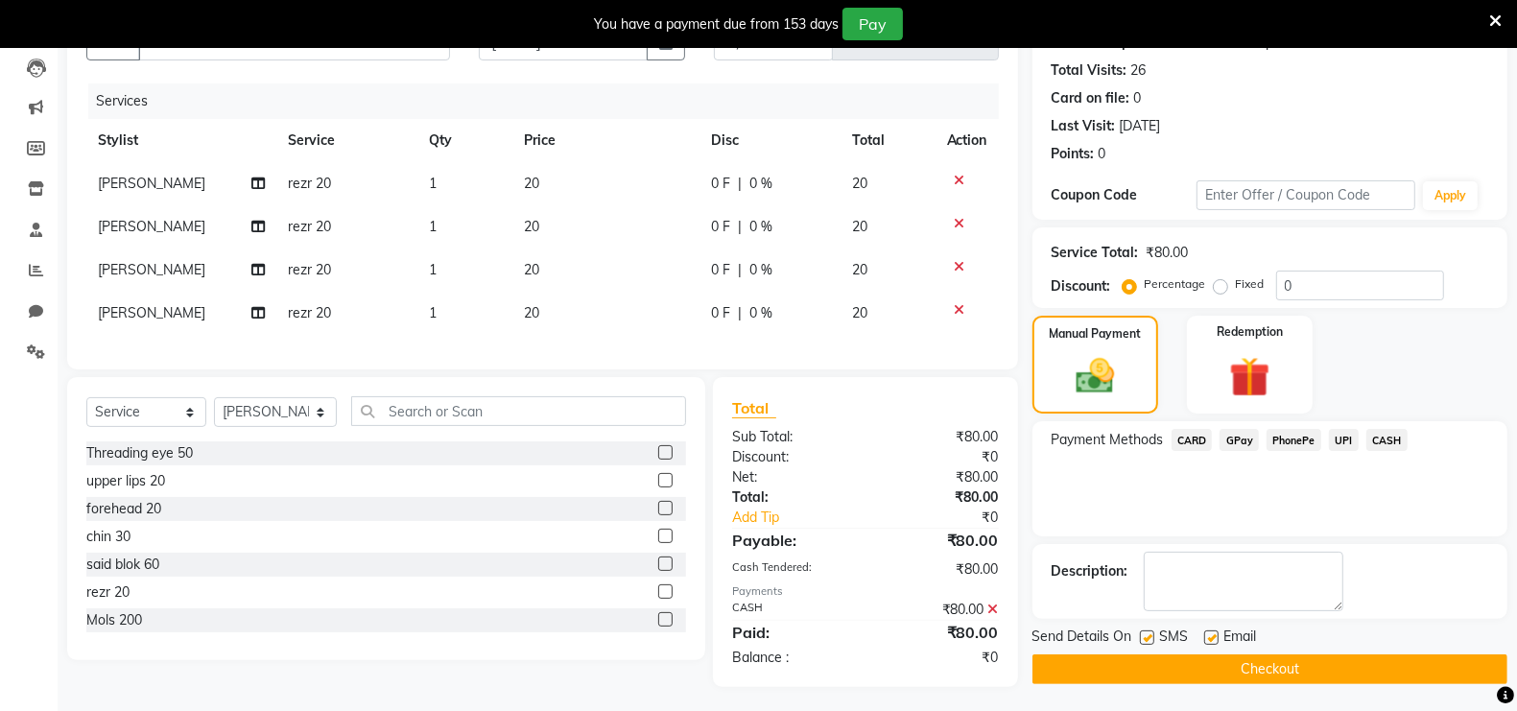
scroll to position [224, 0]
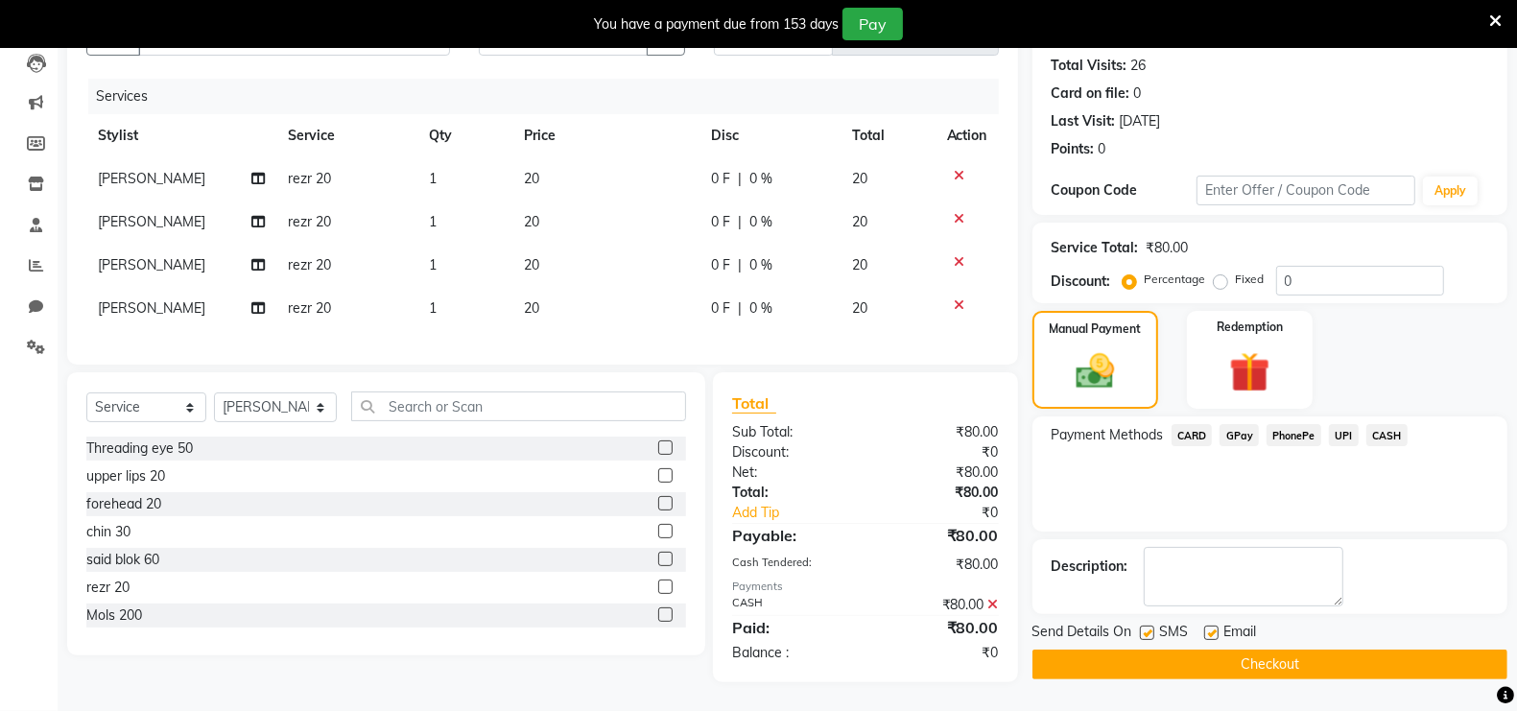
click at [1323, 649] on button "Checkout" at bounding box center [1269, 664] width 475 height 30
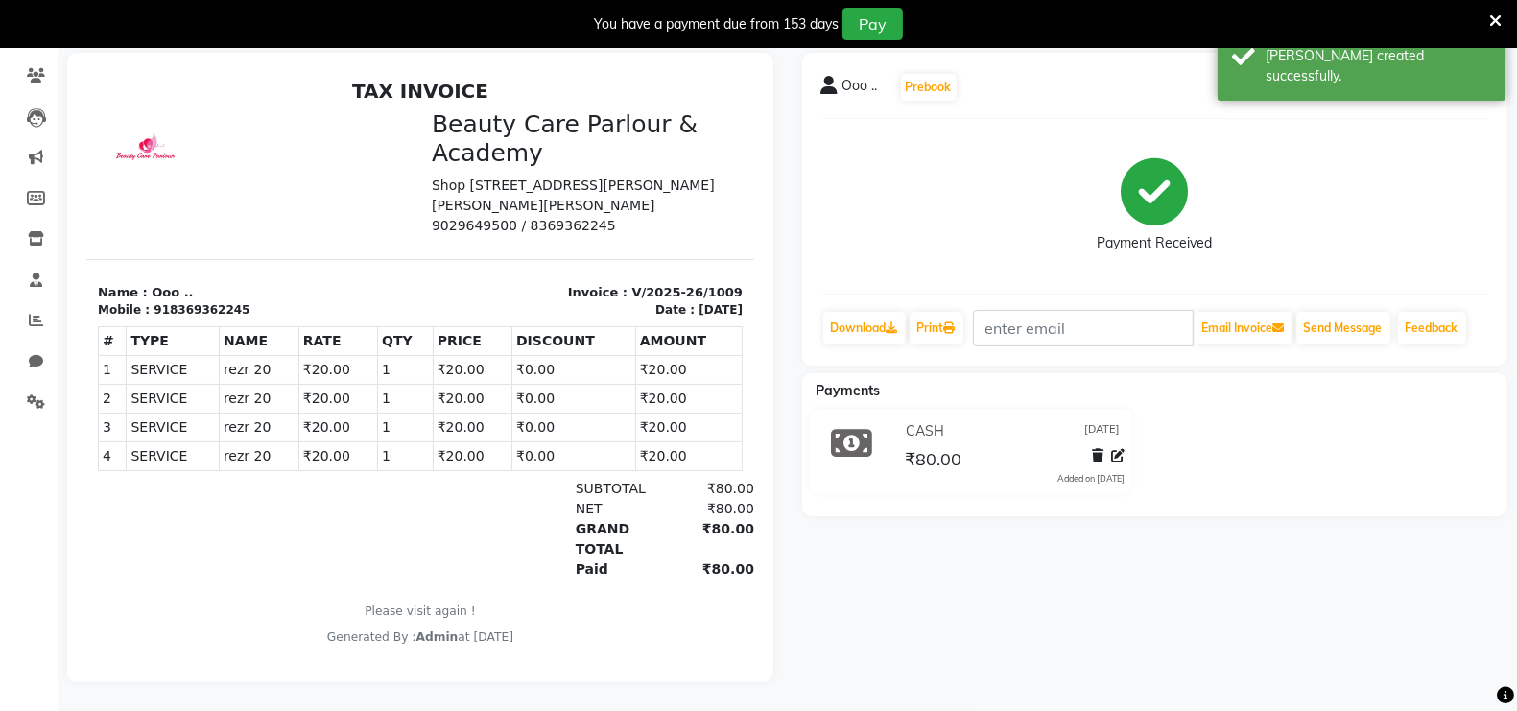
scroll to position [47, 0]
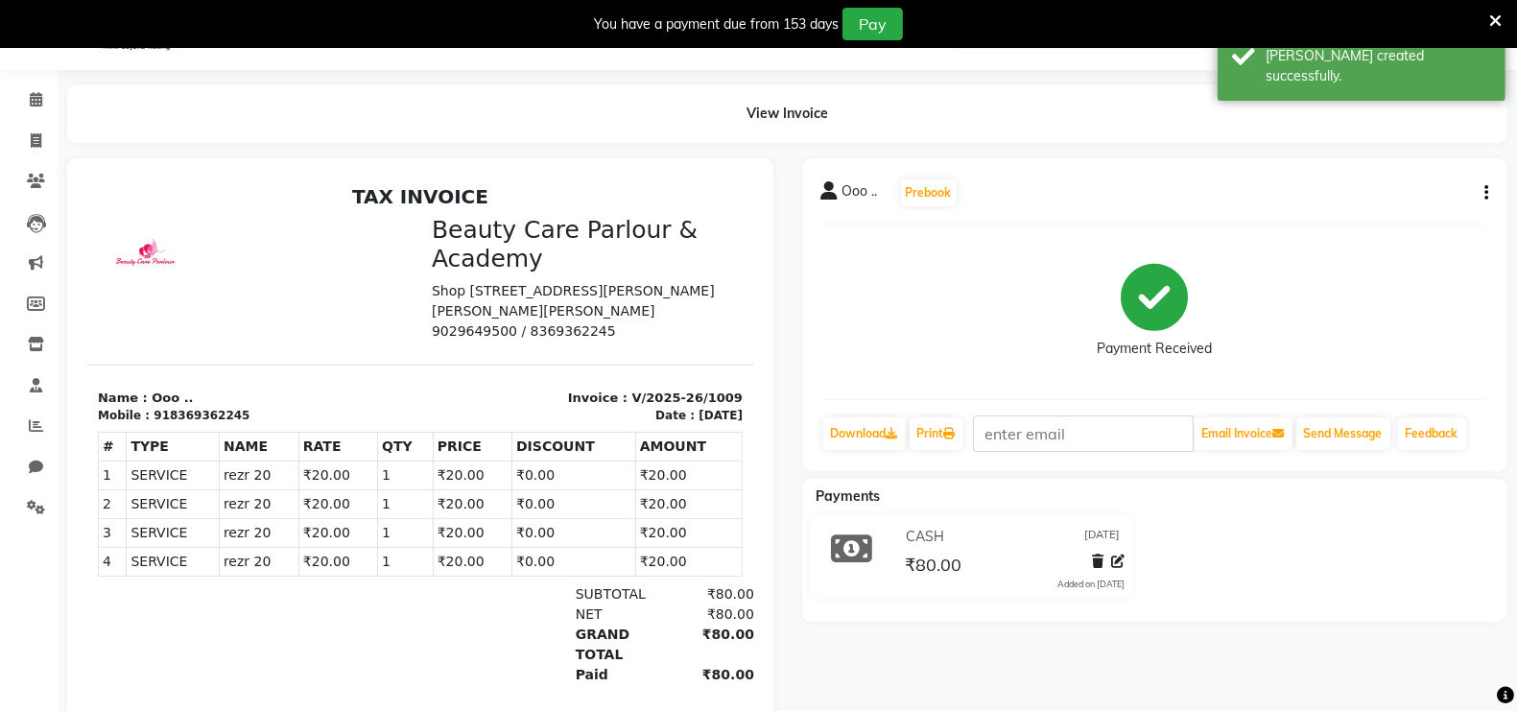
select select "8049"
select select "service"
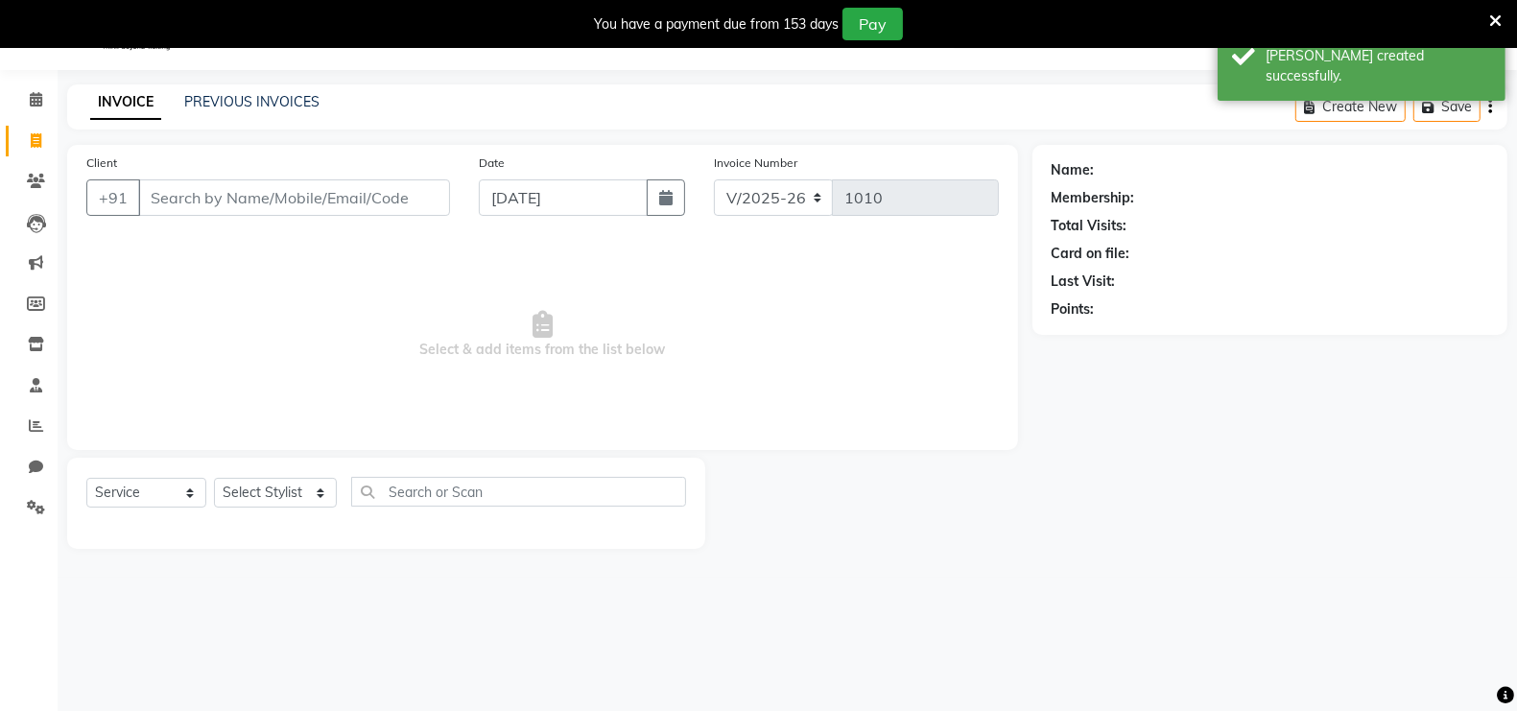
click at [152, 186] on input "Client" at bounding box center [294, 197] width 312 height 36
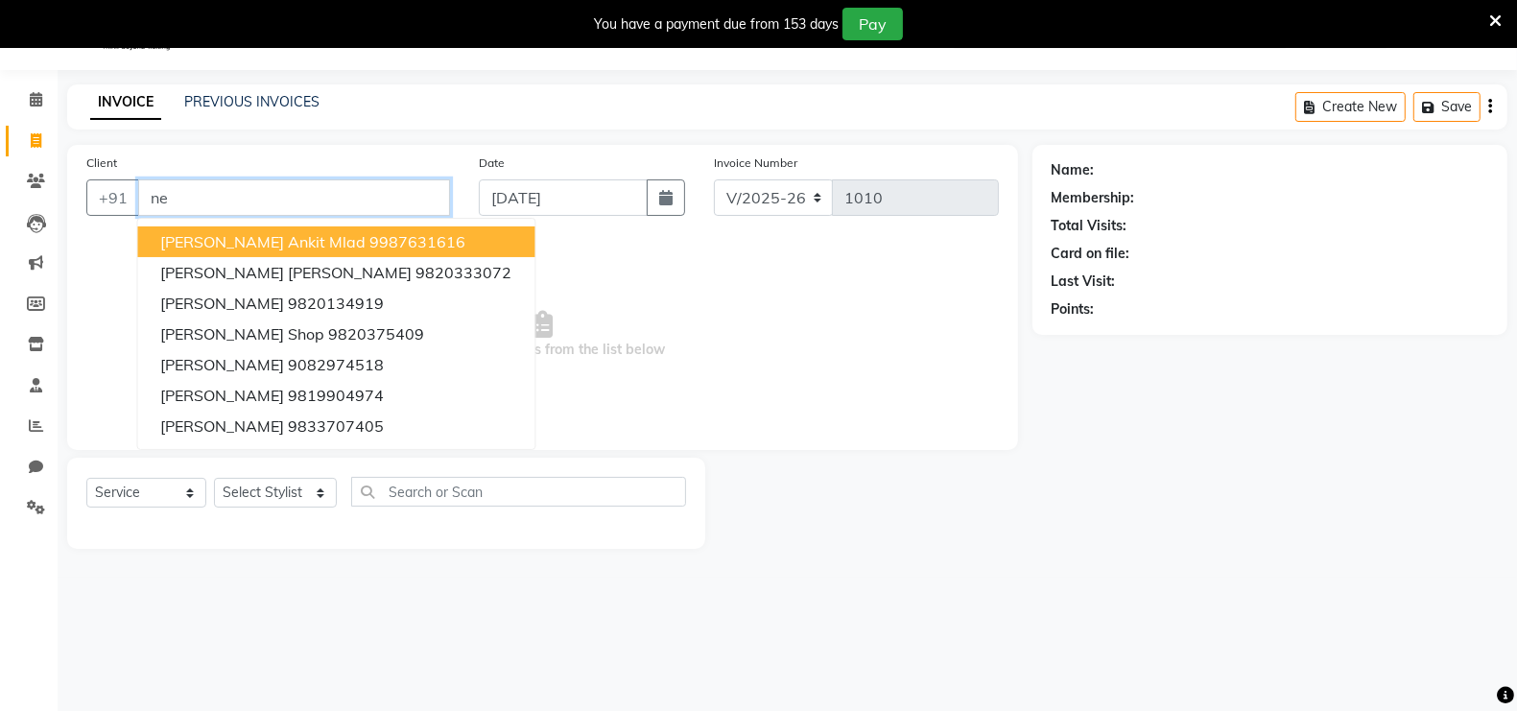
type input "n"
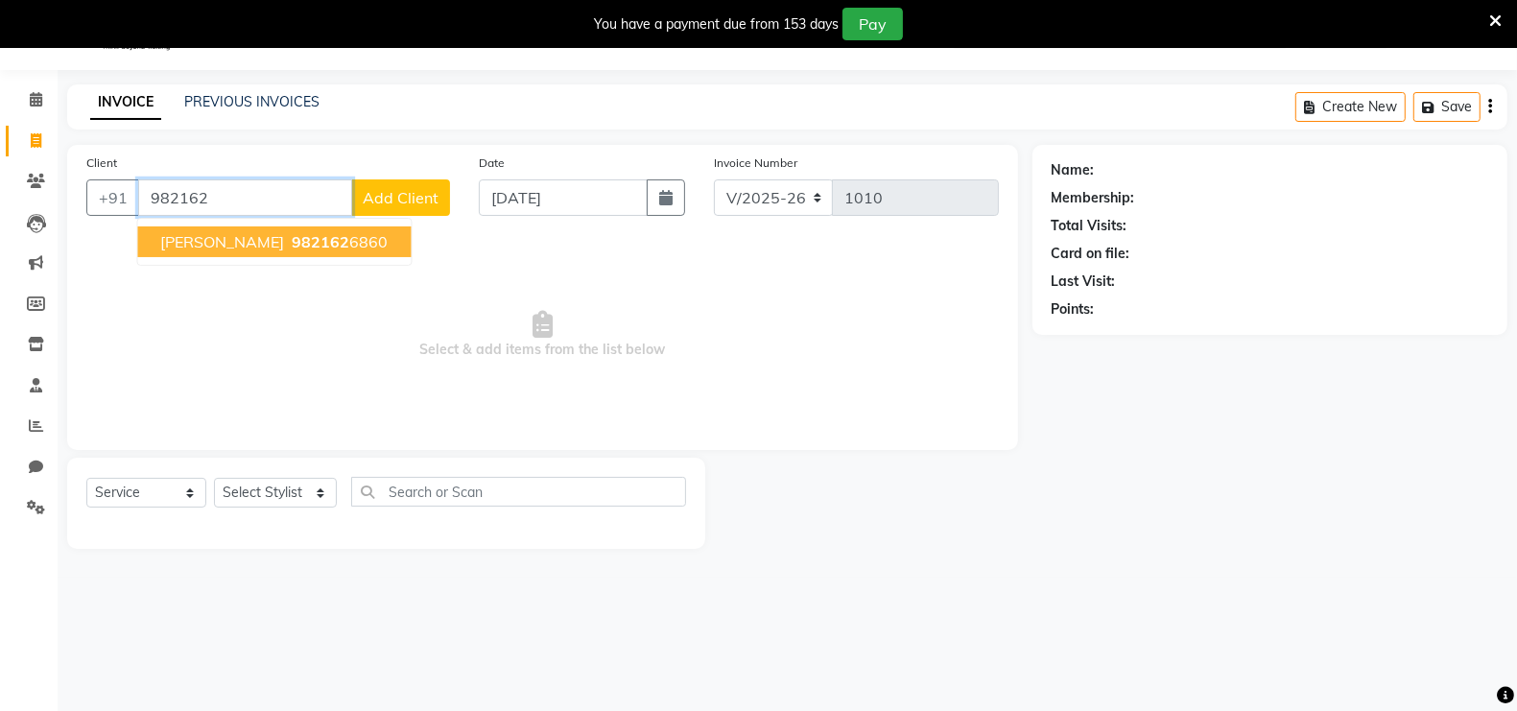
click at [285, 240] on span "[PERSON_NAME]" at bounding box center [223, 241] width 124 height 19
type input "9821626860"
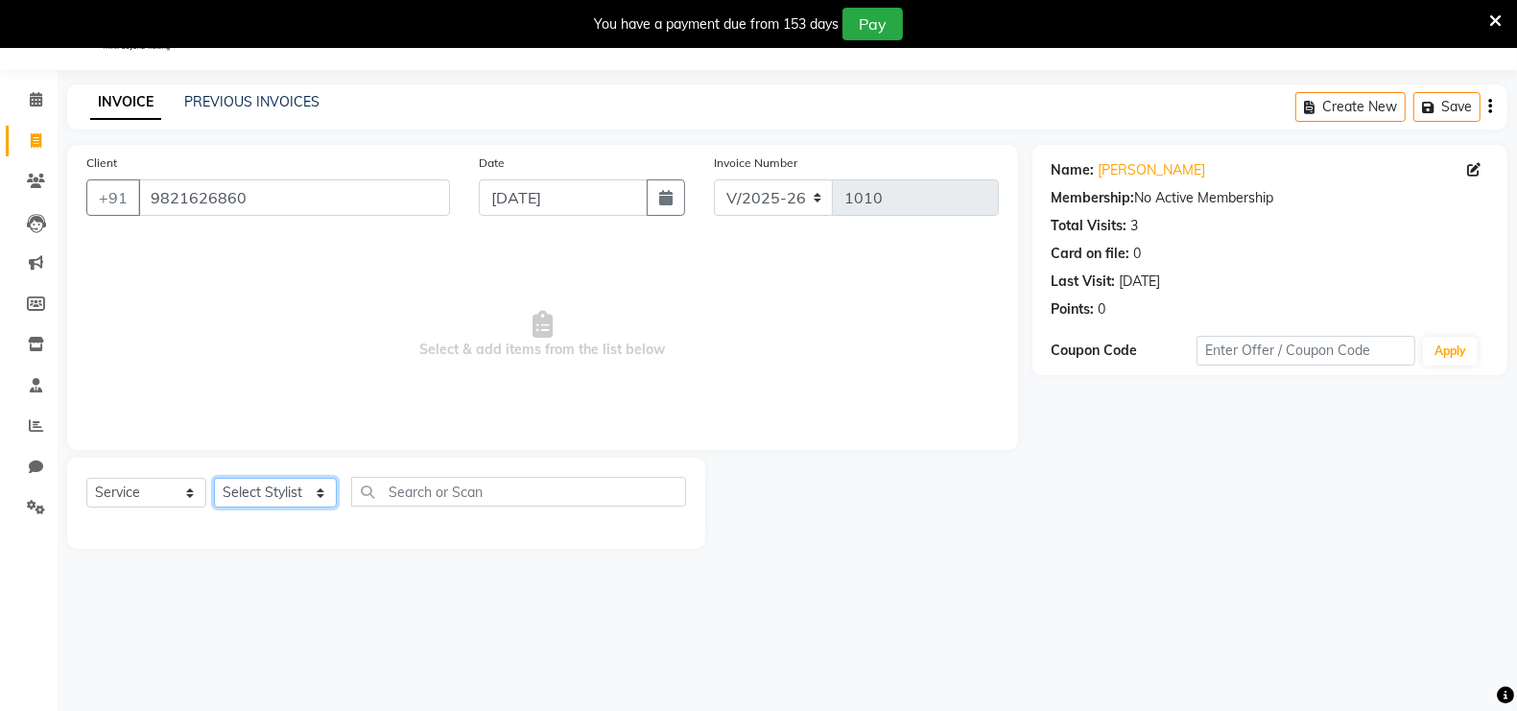
click at [266, 495] on select "Select Stylist [PERSON_NAME] [PERSON_NAME] [PERSON_NAME] (Beautician) [PERSON_N…" at bounding box center [275, 493] width 123 height 30
select select "72763"
click at [214, 478] on select "Select Stylist [PERSON_NAME] [PERSON_NAME] [PERSON_NAME] (Beautician) [PERSON_N…" at bounding box center [275, 493] width 123 height 30
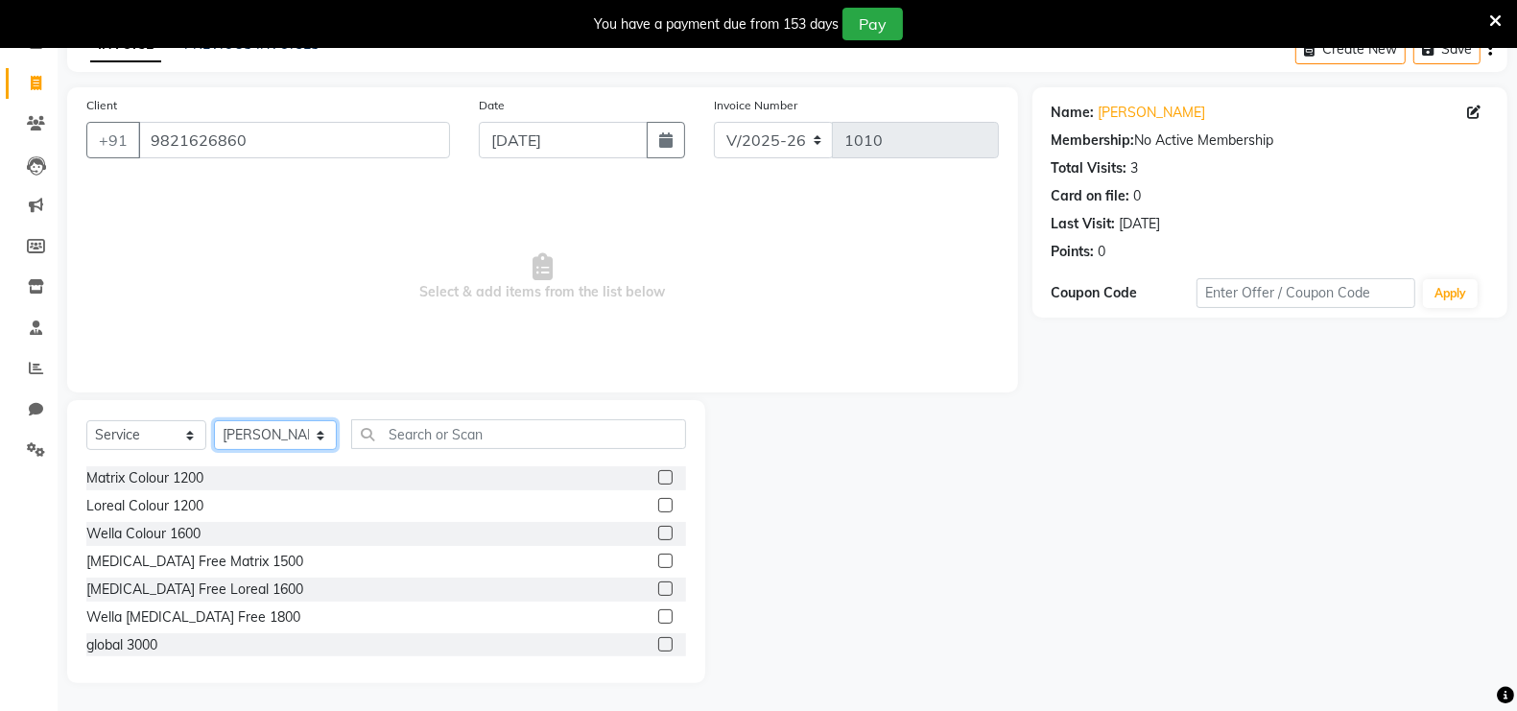
scroll to position [2302, 0]
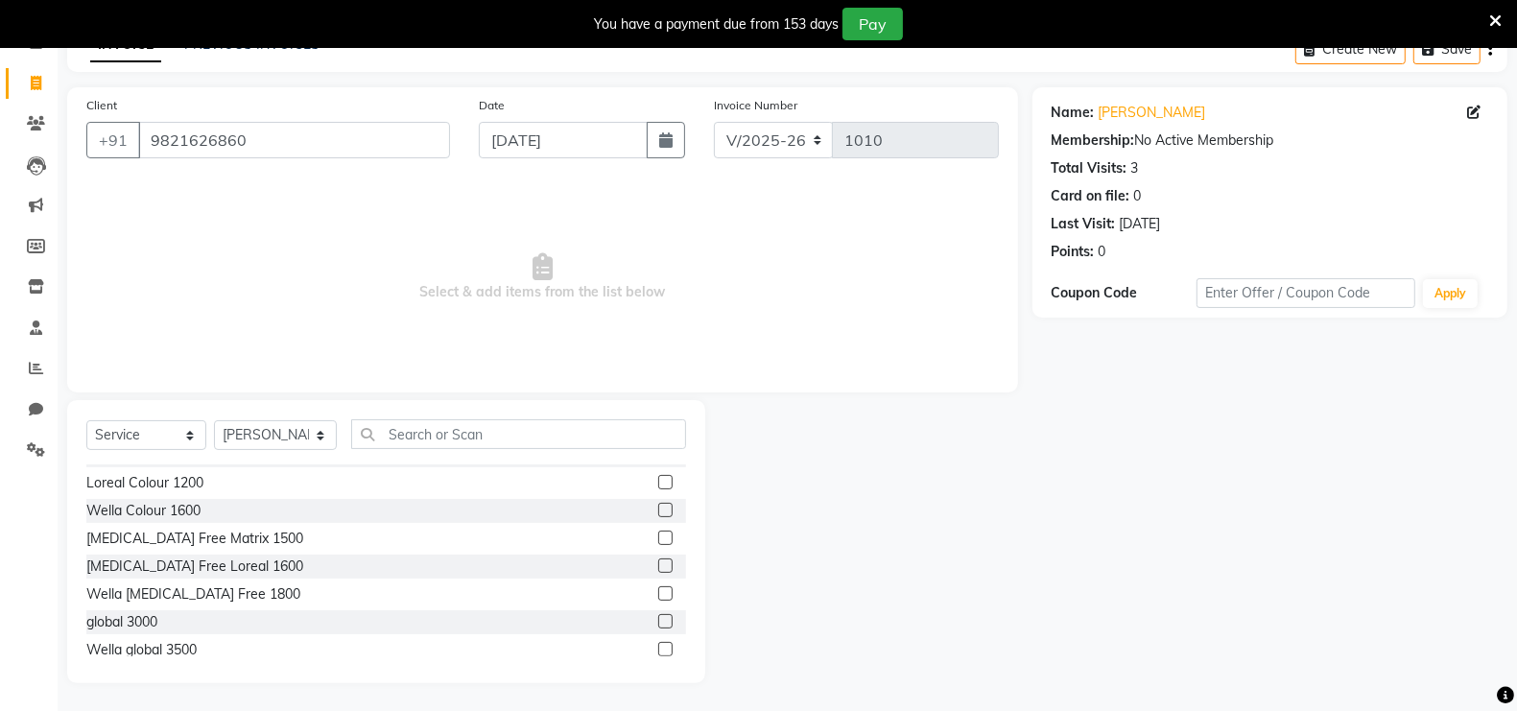
click at [658, 594] on label at bounding box center [665, 593] width 14 height 14
click at [658, 594] on input "checkbox" at bounding box center [664, 594] width 12 height 12
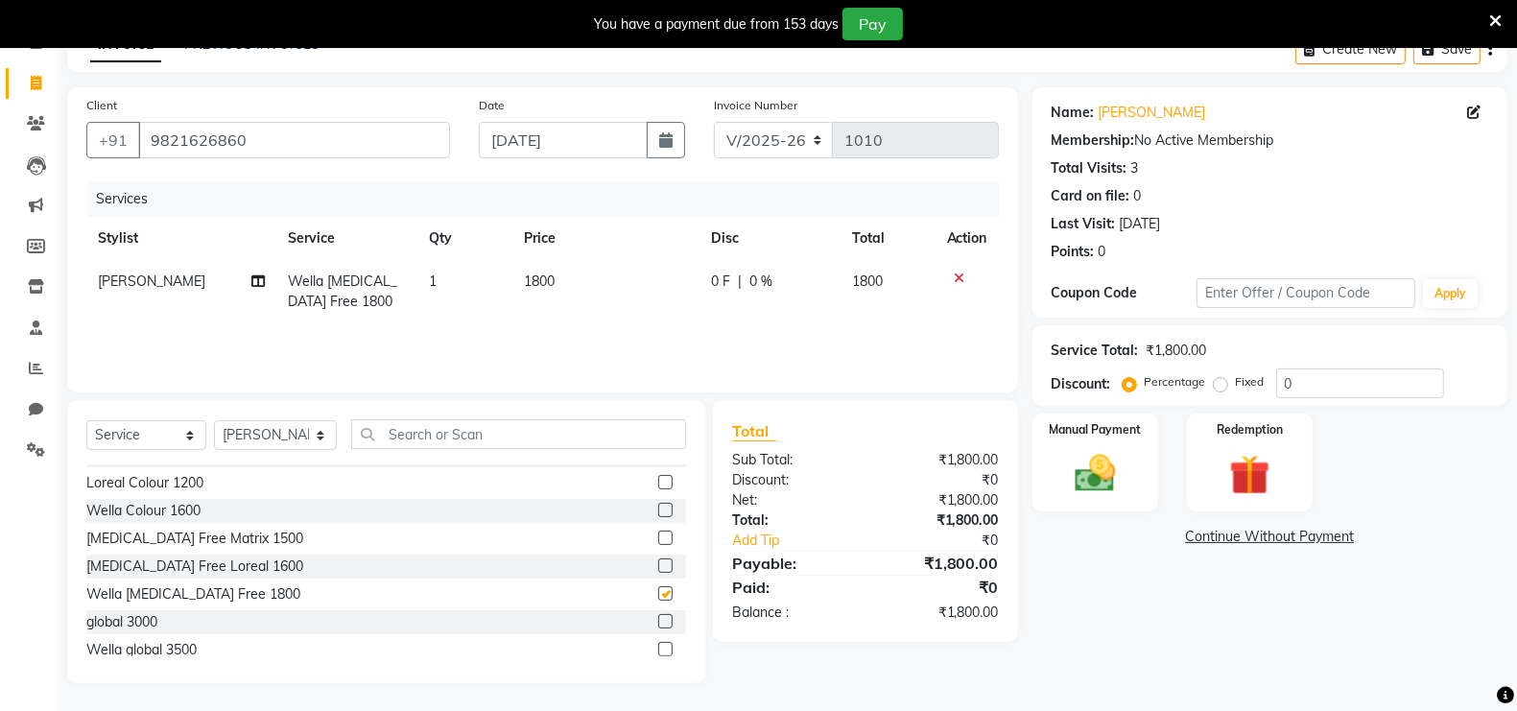
checkbox input "false"
click at [551, 280] on span "1800" at bounding box center [539, 280] width 31 height 17
select select "72763"
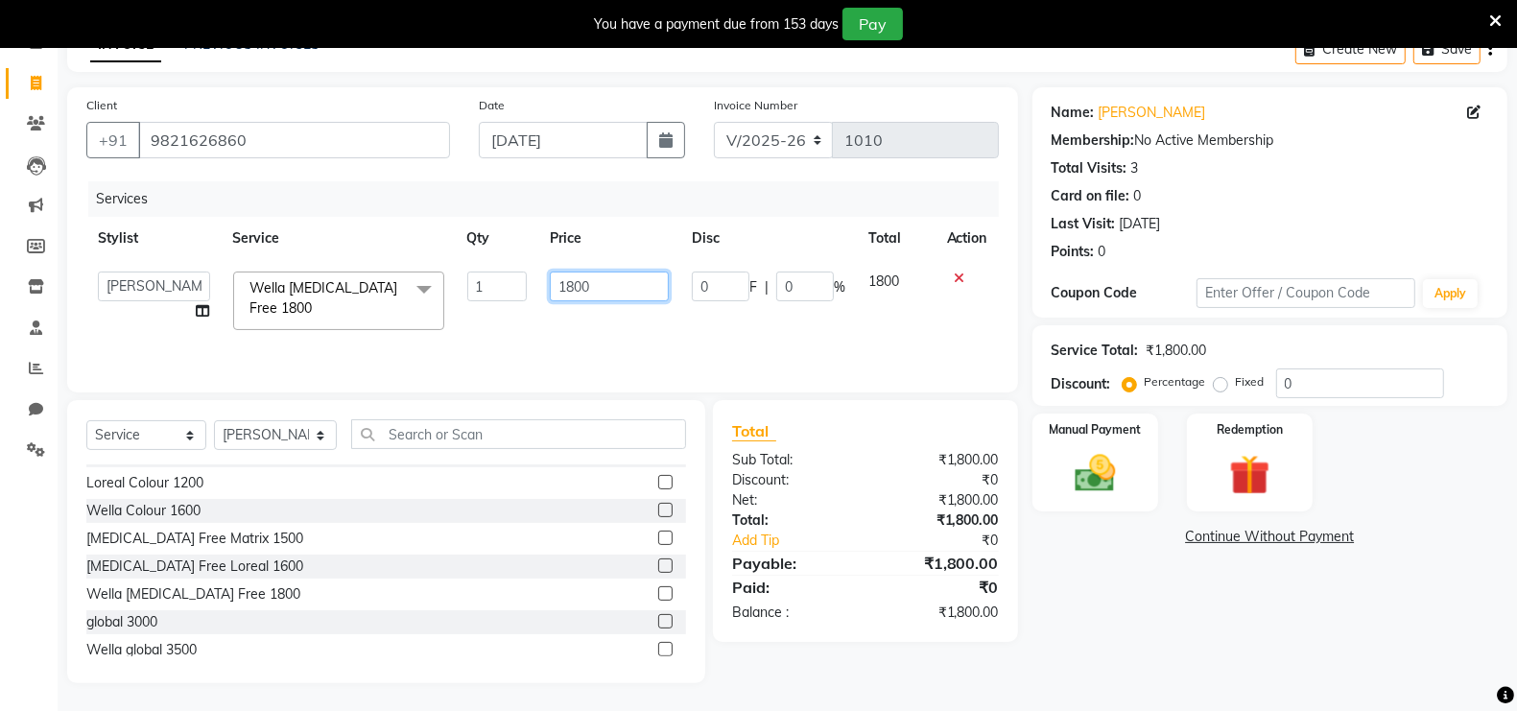
click at [585, 285] on input "1800" at bounding box center [610, 286] width 120 height 30
click at [594, 285] on input "1800" at bounding box center [610, 286] width 120 height 30
type input "1"
type input "2000"
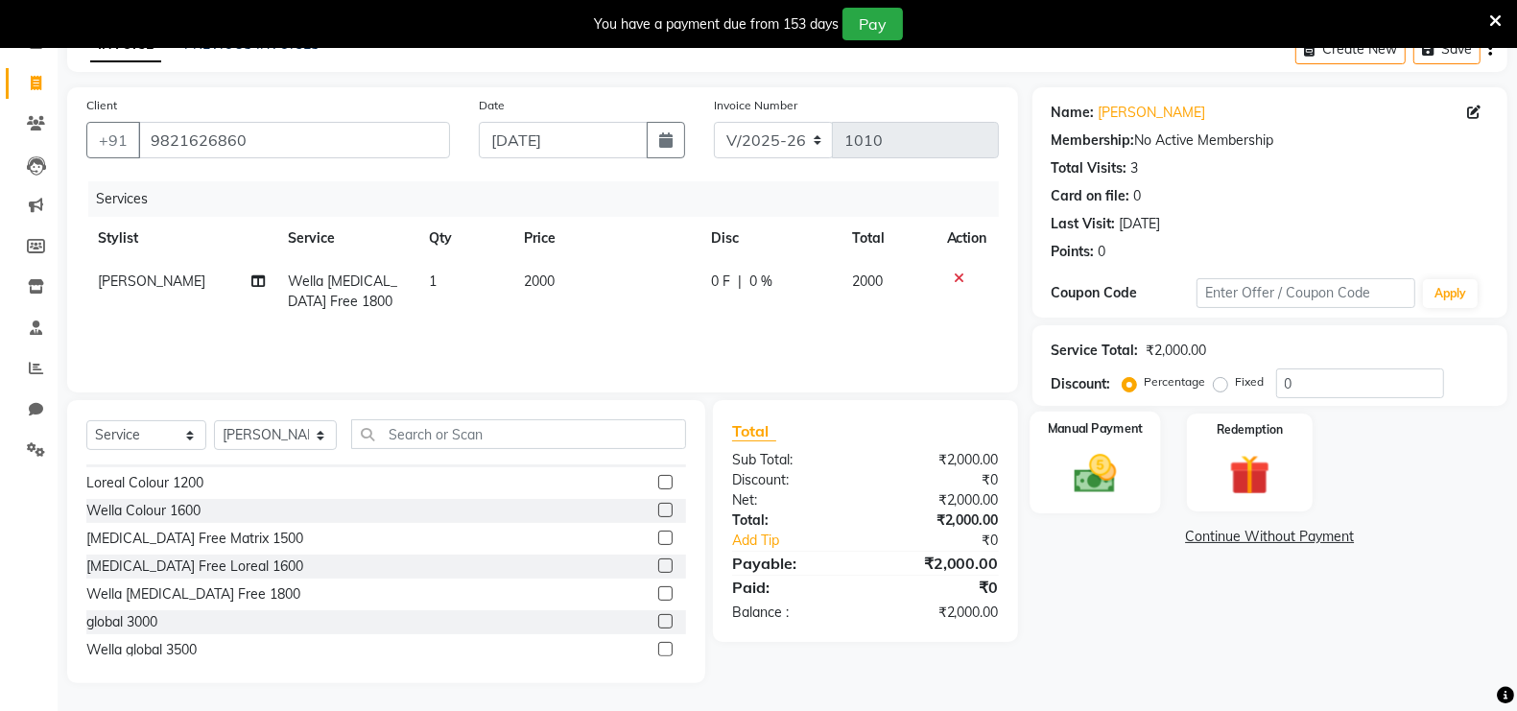
click at [1074, 487] on img at bounding box center [1095, 473] width 68 height 48
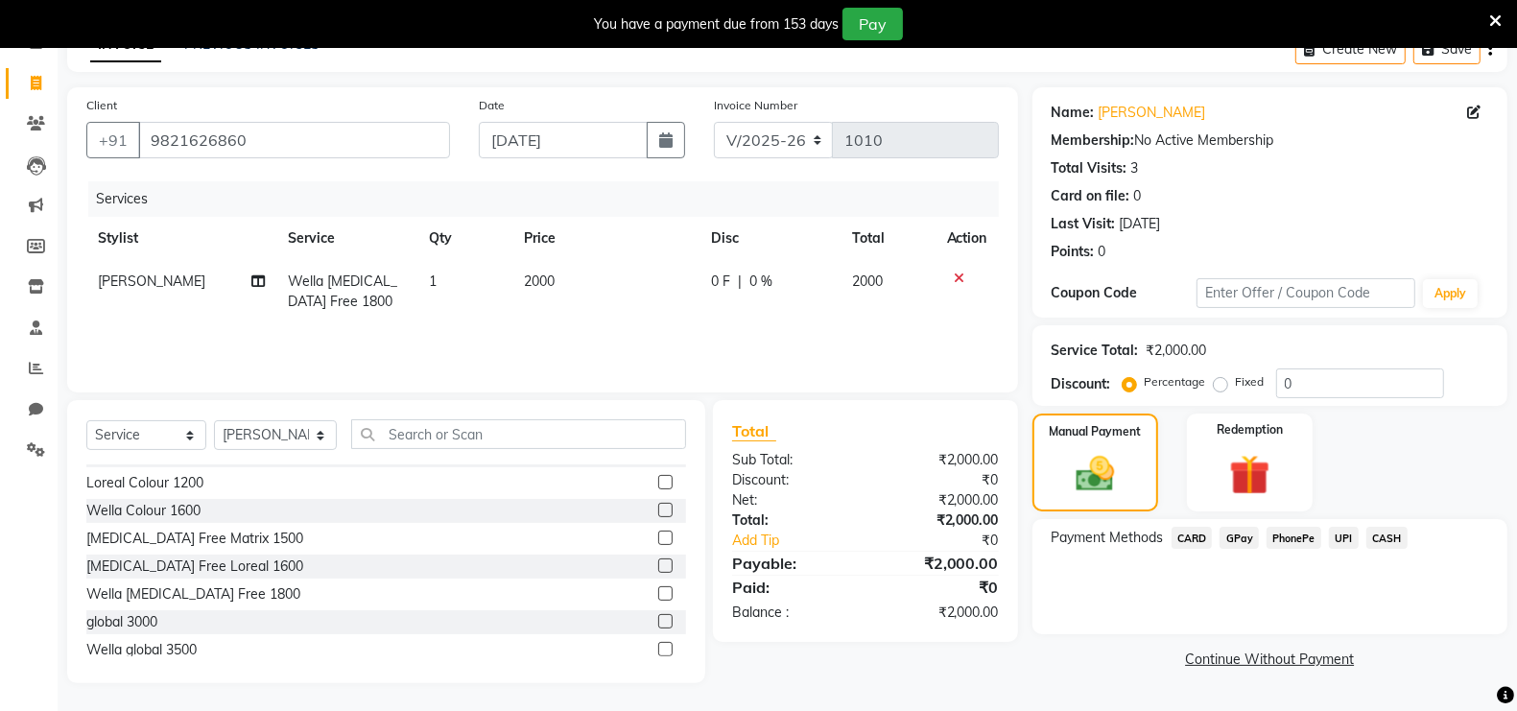
click at [1367, 534] on span "CASH" at bounding box center [1386, 538] width 41 height 22
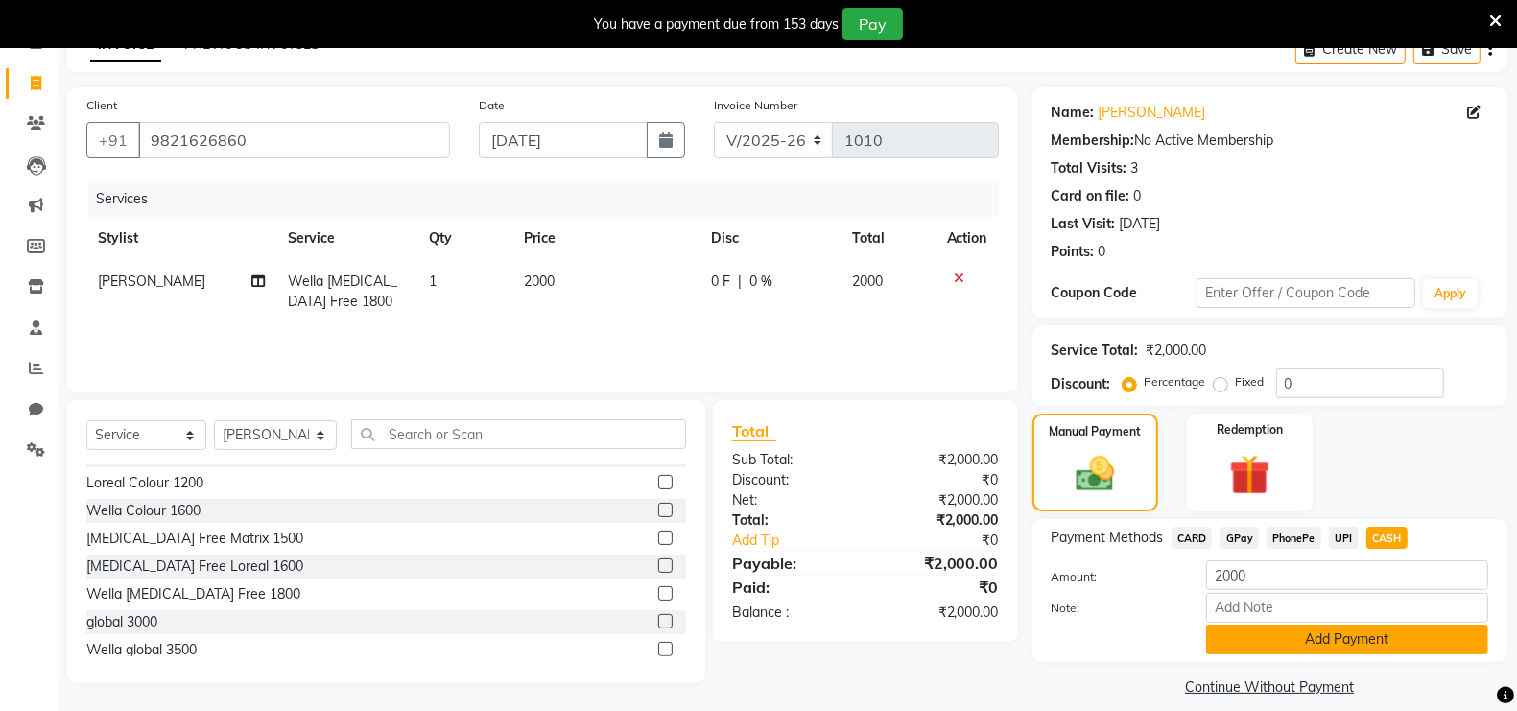
click at [1337, 642] on button "Add Payment" at bounding box center [1347, 639] width 282 height 30
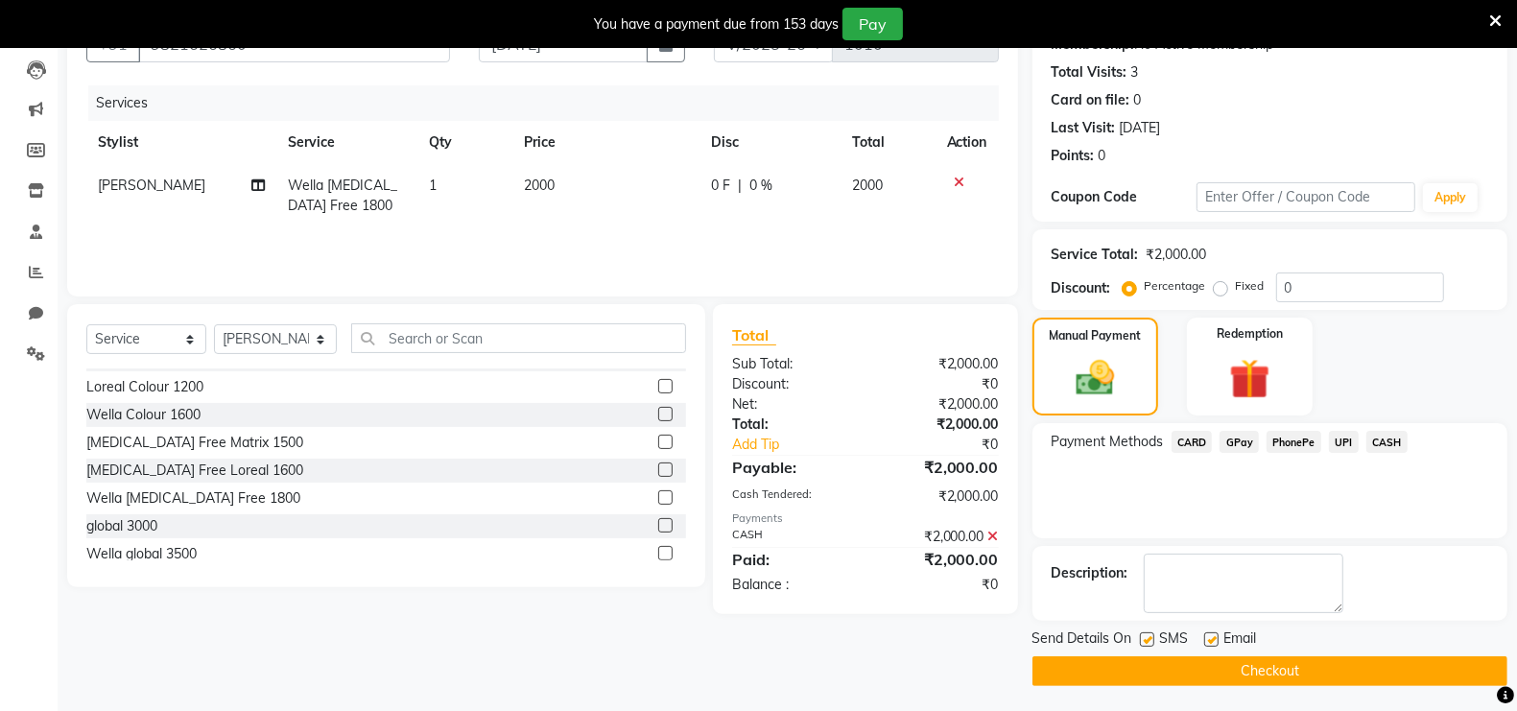
scroll to position [200, 0]
click at [1294, 669] on button "Checkout" at bounding box center [1269, 671] width 475 height 30
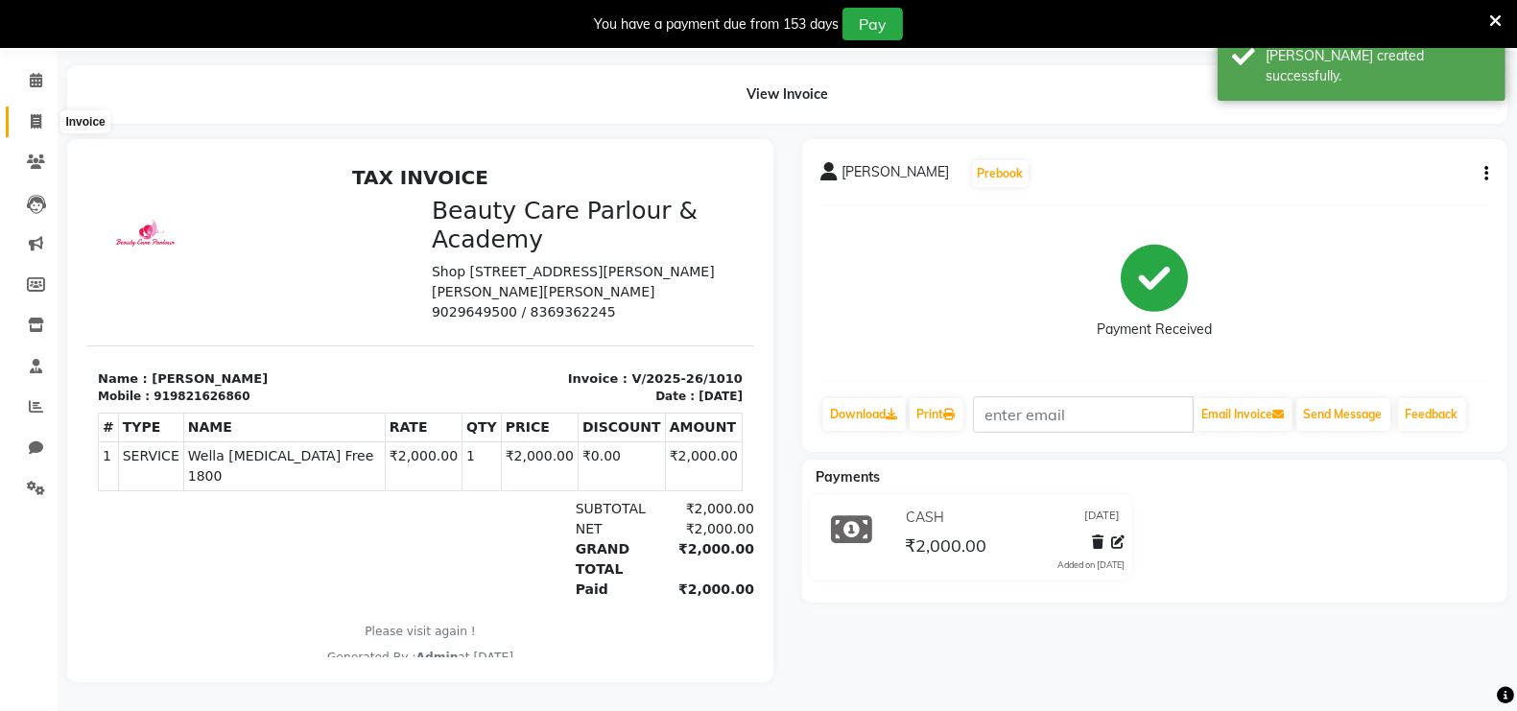
click at [37, 114] on icon at bounding box center [36, 121] width 11 height 14
select select "service"
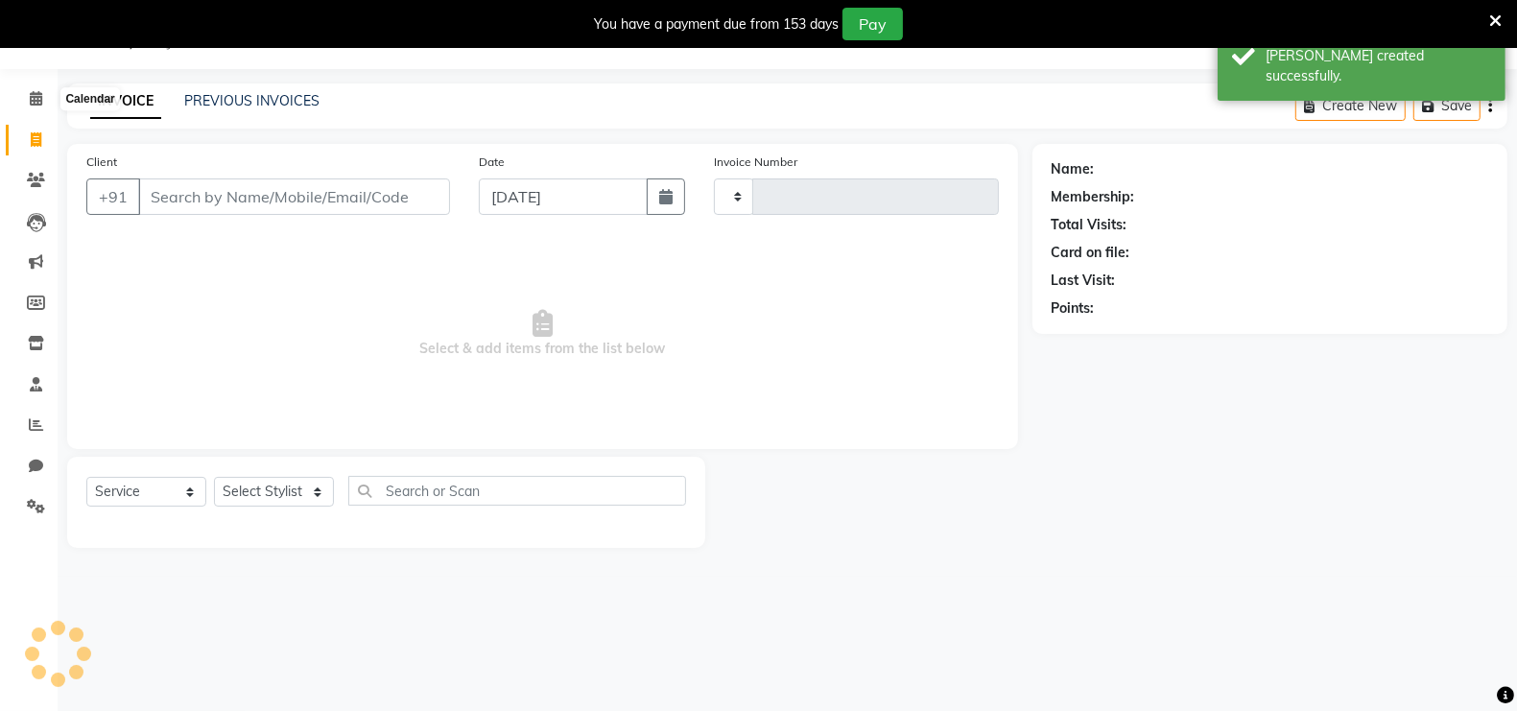
type input "1011"
select select "8049"
